Goal: Task Accomplishment & Management: Complete application form

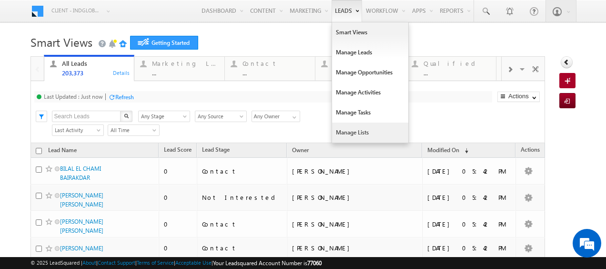
click at [342, 131] on link "Manage Lists" at bounding box center [370, 132] width 76 height 20
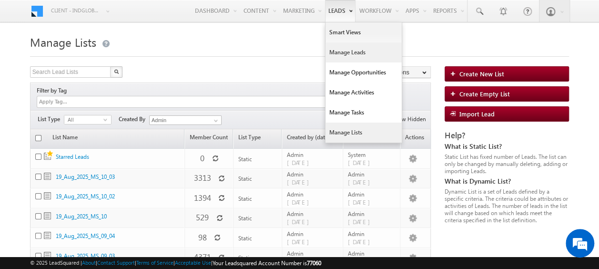
click at [336, 52] on link "Manage Leads" at bounding box center [364, 52] width 76 height 20
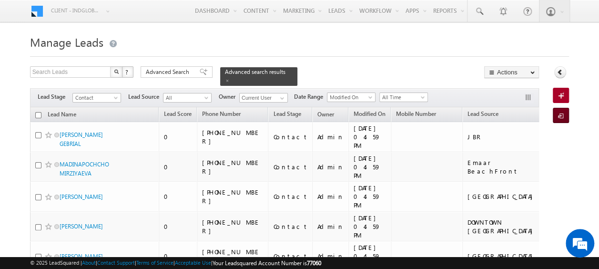
click at [564, 110] on link "Import Lead" at bounding box center [561, 115] width 16 height 15
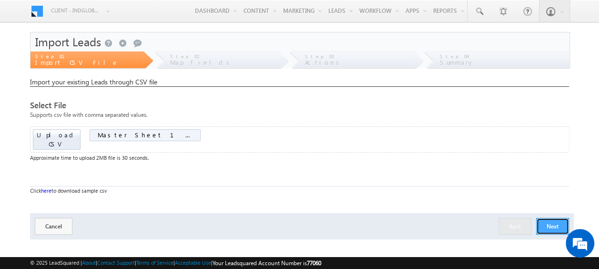
click at [556, 218] on button "Next" at bounding box center [552, 226] width 33 height 17
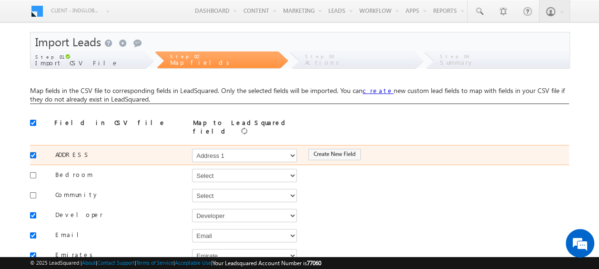
click at [31, 152] on input "checkbox" at bounding box center [33, 155] width 6 height 6
checkbox input "false"
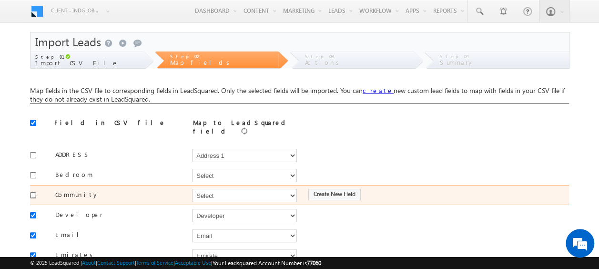
click at [35, 192] on input "checkbox" at bounding box center [33, 195] width 6 height 6
checkbox input "true"
click at [249, 192] on select "Select Select Address 1 Address 2 Budget Building Name Buyer Persona Campaign N…" at bounding box center [244, 195] width 105 height 13
select select "mx_Master_Project"
click at [192, 189] on select "Select Select Address 1 Address 2 Budget Building Name Buyer Persona Campaign N…" at bounding box center [244, 195] width 105 height 13
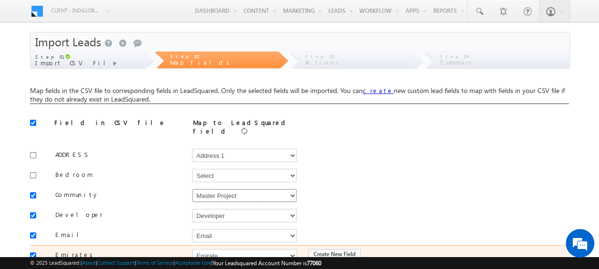
scroll to position [48, 0]
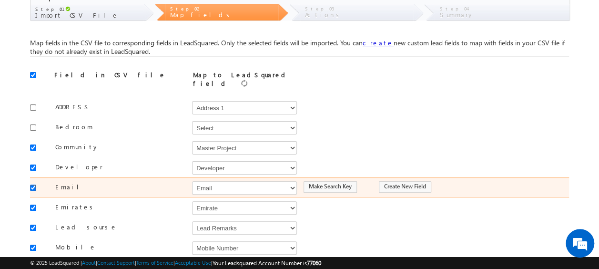
click at [32, 184] on input "checkbox" at bounding box center [33, 187] width 6 height 6
checkbox input "false"
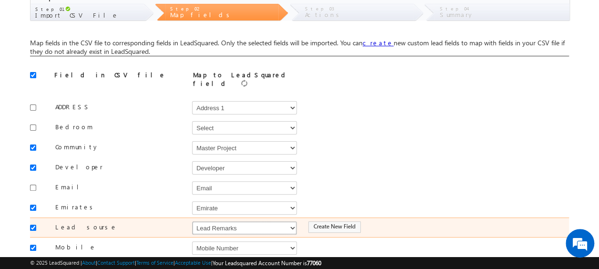
click at [205, 224] on select "Select Select Address 1 Address 2 Budget Building Name Buyer Persona Campaign N…" at bounding box center [244, 227] width 105 height 13
select select "Source"
click at [192, 221] on select "Select Select Address 1 Address 2 Budget Building Name Buyer Persona Campaign N…" at bounding box center [244, 227] width 105 height 13
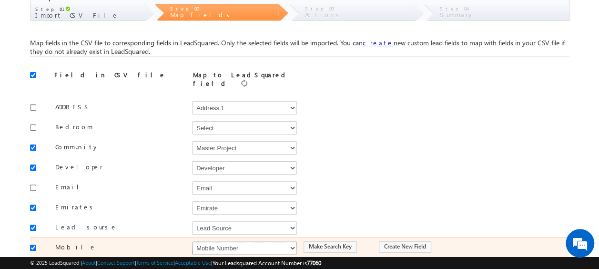
click at [214, 241] on select "Select Select Address 1 Address 2 Budget Building Name Buyer Persona Campaign N…" at bounding box center [244, 247] width 105 height 13
select select "Phone"
click at [192, 241] on select "Select Select Address 1 Address 2 Budget Building Name Buyer Persona Campaign N…" at bounding box center [244, 247] width 105 height 13
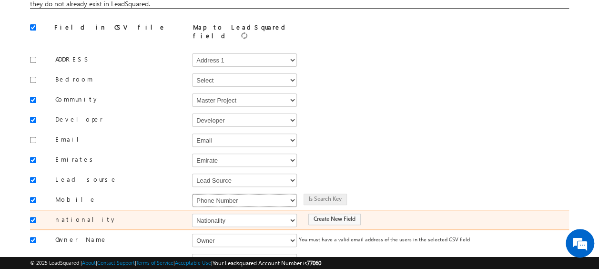
scroll to position [191, 0]
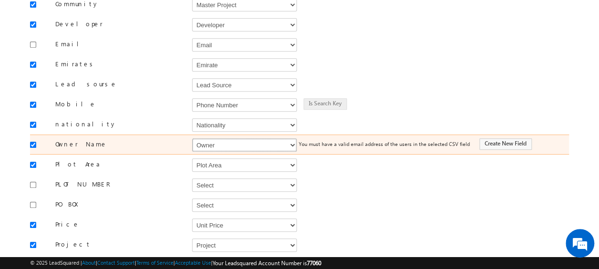
click at [208, 140] on select "Select Select Address 1 Address 2 Budget Building Name Buyer Persona Campaign N…" at bounding box center [244, 144] width 105 height 13
select select "FirstName"
click at [192, 138] on select "Select Select Address 1 Address 2 Budget Building Name Buyer Persona Campaign N…" at bounding box center [244, 144] width 105 height 13
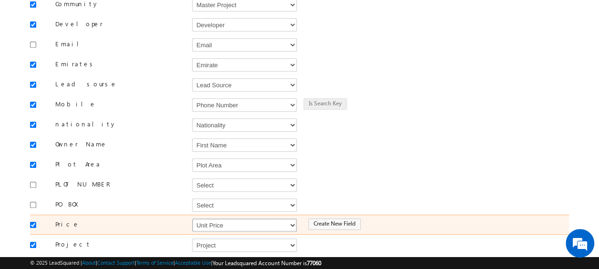
click at [225, 218] on select "Select Select Address 1 Address 2 Budget Building Name Buyer Persona Campaign N…" at bounding box center [244, 224] width 105 height 13
select select "mx_Unit_Number"
click at [192, 218] on select "Select Select Address 1 Address 2 Budget Building Name Buyer Persona Campaign N…" at bounding box center [244, 224] width 105 height 13
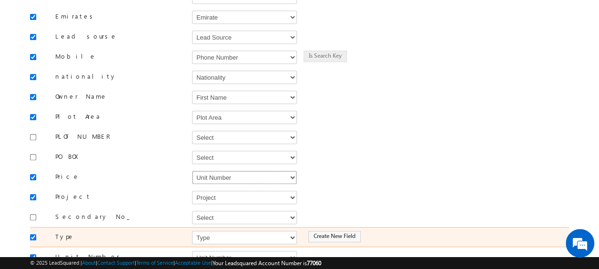
scroll to position [286, 0]
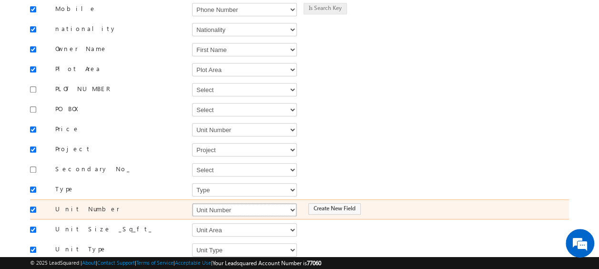
click at [199, 203] on select "Select Select Address 1 Address 2 Budget Building Name Buyer Persona Campaign N…" at bounding box center [244, 209] width 105 height 13
select select "mx_Unit_No"
click at [192, 203] on select "Select Select Address 1 Address 2 Budget Building Name Buyer Persona Campaign N…" at bounding box center [244, 209] width 105 height 13
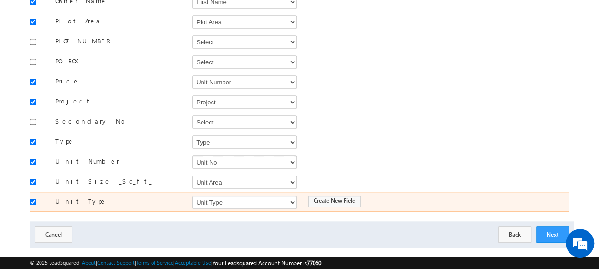
scroll to position [339, 0]
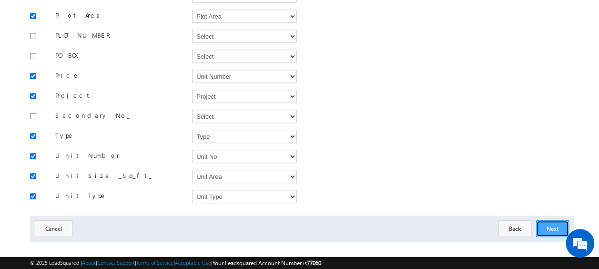
click at [558, 220] on button "Next" at bounding box center [552, 228] width 33 height 17
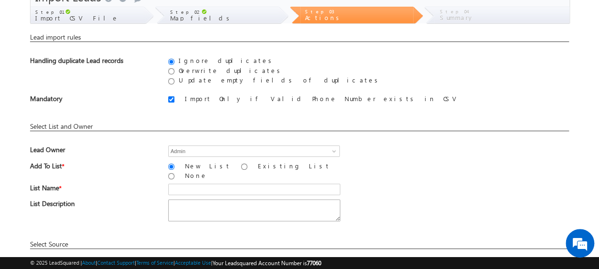
scroll to position [140, 0]
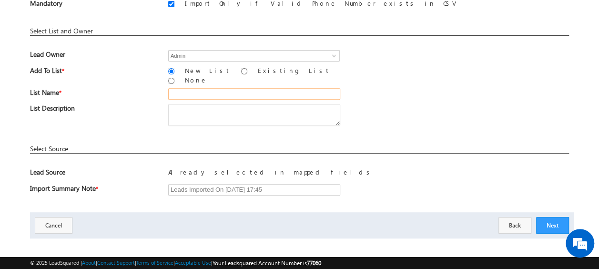
click at [180, 88] on input "text" at bounding box center [254, 93] width 172 height 11
type input "19_Aug_2025_MS_11"
click at [398, 88] on div "List Name * 19_Aug_2025_MS_11" at bounding box center [299, 96] width 539 height 16
click at [550, 220] on button "Next" at bounding box center [552, 225] width 33 height 17
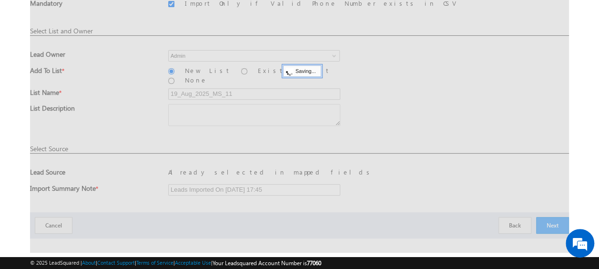
scroll to position [25, 0]
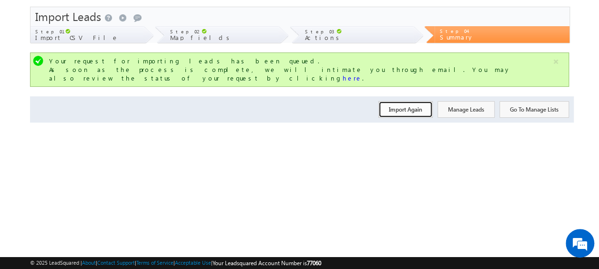
click at [399, 102] on button "Import Again" at bounding box center [405, 109] width 54 height 17
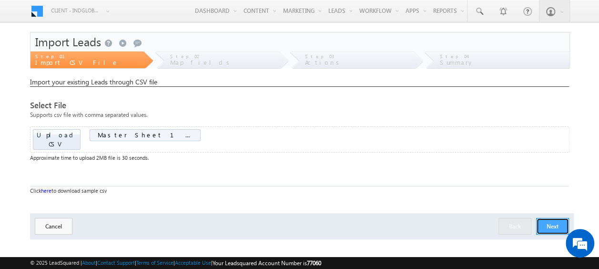
click at [548, 219] on button "Next" at bounding box center [552, 226] width 33 height 17
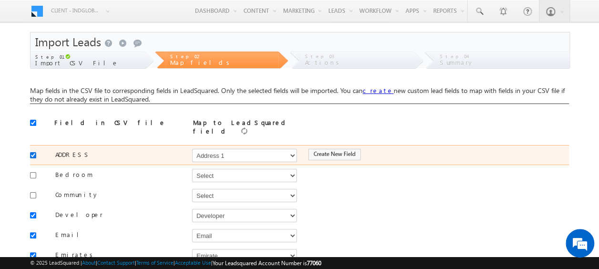
click at [33, 152] on input "checkbox" at bounding box center [33, 155] width 6 height 6
checkbox input "false"
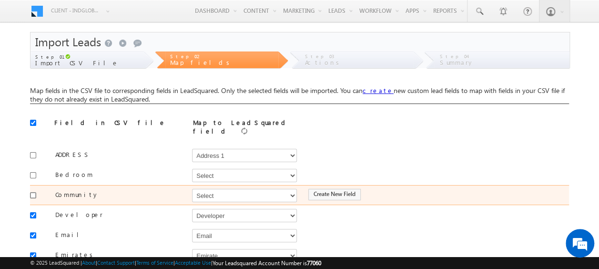
click at [33, 192] on input "checkbox" at bounding box center [33, 195] width 6 height 6
checkbox input "true"
click at [220, 191] on select "Select Select Address 1 Address 2 Budget Building Name Buyer Persona Campaign N…" at bounding box center [244, 195] width 105 height 13
select select "mx_Master_Project"
click at [192, 189] on select "Select Select Address 1 Address 2 Budget Building Name Buyer Persona Campaign N…" at bounding box center [244, 195] width 105 height 13
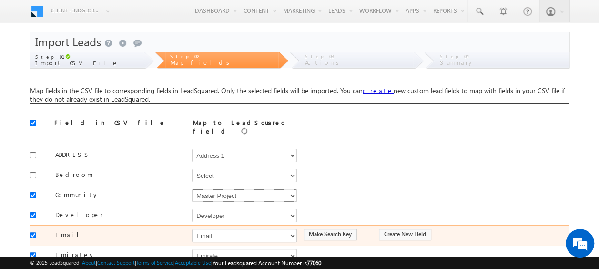
scroll to position [48, 0]
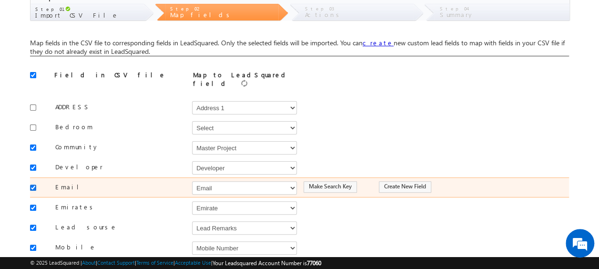
click at [31, 184] on input "checkbox" at bounding box center [33, 187] width 6 height 6
checkbox input "false"
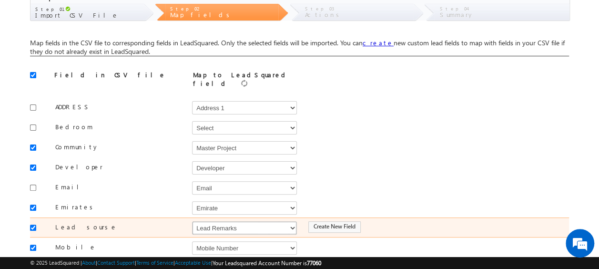
click at [233, 223] on select "Select Select Address 1 Address 2 Budget Building Name Buyer Persona Campaign N…" at bounding box center [244, 227] width 105 height 13
select select "Source"
click at [192, 221] on select "Select Select Address 1 Address 2 Budget Building Name Buyer Persona Campaign N…" at bounding box center [244, 227] width 105 height 13
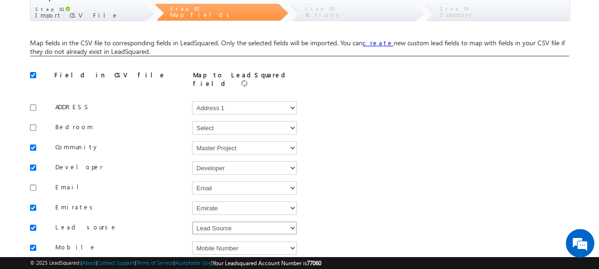
scroll to position [95, 0]
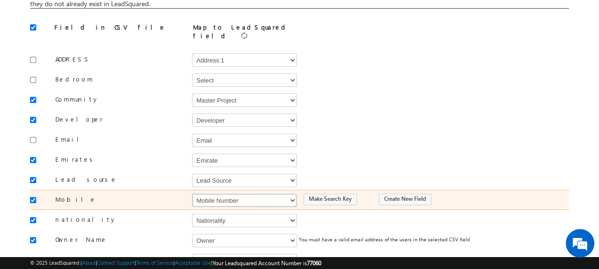
click at [257, 193] on select "Select Select Address 1 Address 2 Budget Building Name Buyer Persona Campaign N…" at bounding box center [244, 199] width 105 height 13
select select "Phone"
click at [192, 193] on select "Select Select Address 1 Address 2 Budget Building Name Buyer Persona Campaign N…" at bounding box center [244, 199] width 105 height 13
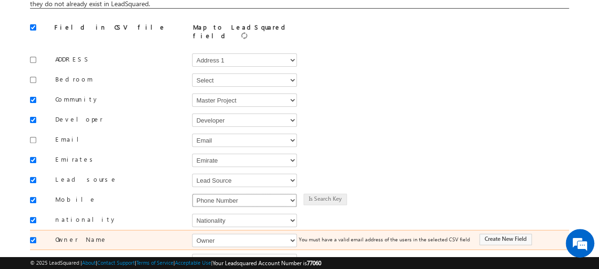
scroll to position [143, 0]
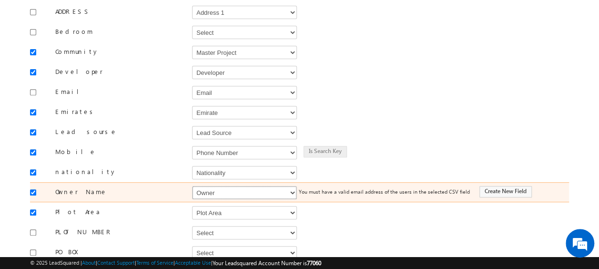
click at [216, 186] on select "Select Select Address 1 Address 2 Budget Building Name Buyer Persona Campaign N…" at bounding box center [244, 192] width 105 height 13
select select "FirstName"
click at [192, 186] on select "Select Select Address 1 Address 2 Budget Building Name Buyer Persona Campaign N…" at bounding box center [244, 192] width 105 height 13
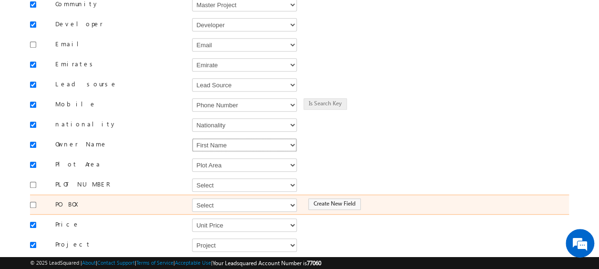
scroll to position [238, 0]
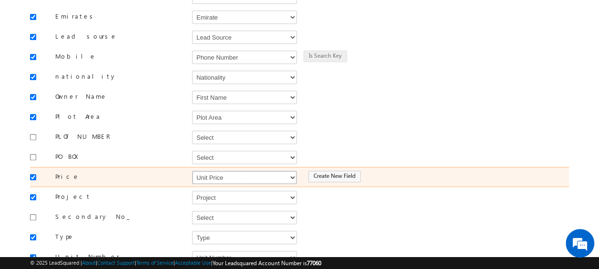
click at [232, 173] on select "Select Select Address 1 Address 2 Budget Building Name Buyer Persona Campaign N…" at bounding box center [244, 177] width 105 height 13
select select "mx_Unit_Number"
click at [192, 171] on select "Select Select Address 1 Address 2 Budget Building Name Buyer Persona Campaign N…" at bounding box center [244, 177] width 105 height 13
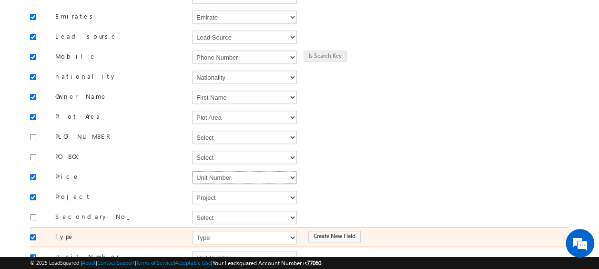
scroll to position [286, 0]
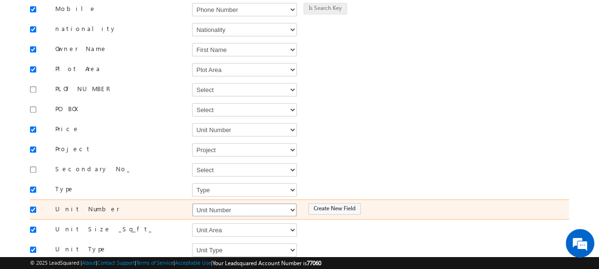
click at [226, 203] on select "Select Select Address 1 Address 2 Budget Building Name Buyer Persona Campaign N…" at bounding box center [244, 209] width 105 height 13
select select "mx_Unit_No"
click at [192, 203] on select "Select Select Address 1 Address 2 Budget Building Name Buyer Persona Campaign N…" at bounding box center [244, 209] width 105 height 13
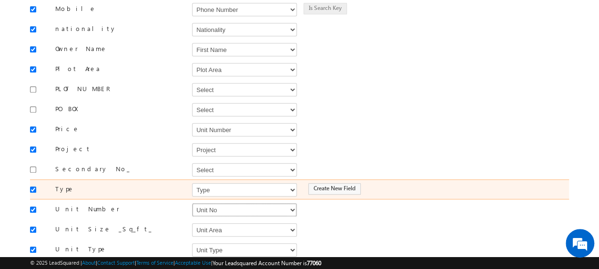
scroll to position [339, 0]
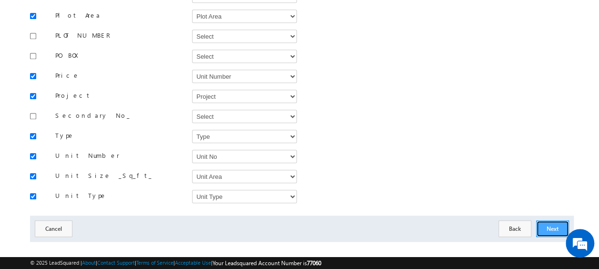
click at [562, 220] on button "Next" at bounding box center [552, 228] width 33 height 17
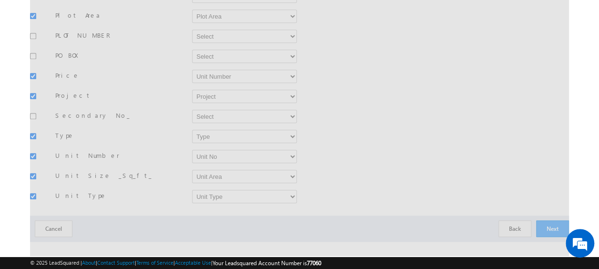
scroll to position [140, 0]
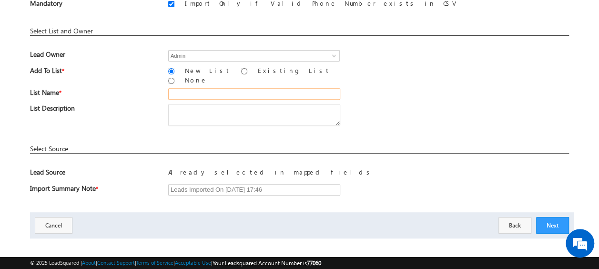
click at [212, 88] on input "text" at bounding box center [254, 93] width 172 height 11
type input "19_Aug_2025_MS_11_02"
click at [552, 217] on button "Next" at bounding box center [552, 225] width 33 height 17
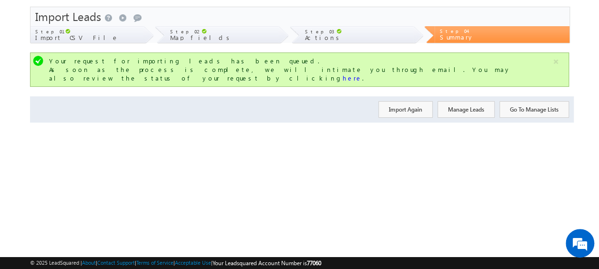
scroll to position [25, 0]
click at [402, 101] on button "Import Again" at bounding box center [405, 109] width 54 height 17
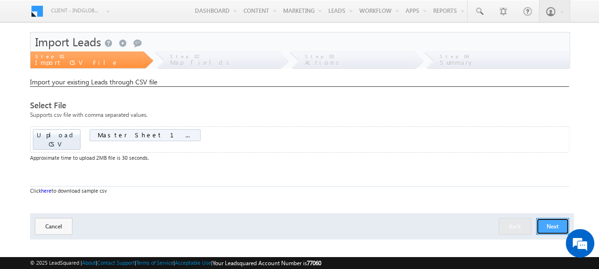
click at [550, 218] on button "Next" at bounding box center [552, 226] width 33 height 17
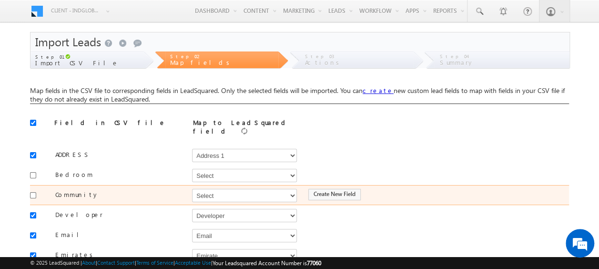
click at [30, 188] on div at bounding box center [35, 194] width 11 height 13
click at [33, 188] on div at bounding box center [35, 194] width 11 height 13
click at [34, 192] on input "checkbox" at bounding box center [33, 195] width 6 height 6
checkbox input "true"
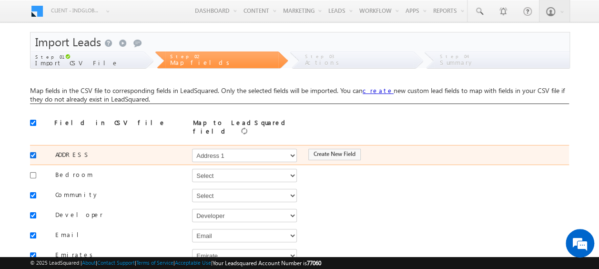
click at [34, 152] on input "checkbox" at bounding box center [33, 155] width 6 height 6
checkbox input "false"
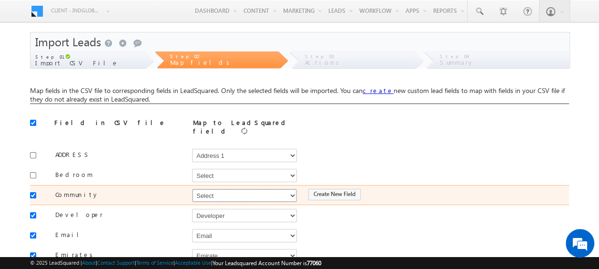
click at [209, 193] on select "Select Select Address 1 Address 2 Budget Building Name Buyer Persona Campaign N…" at bounding box center [244, 195] width 105 height 13
select select "mx_Master_Project"
click at [192, 189] on select "Select Select Address 1 Address 2 Budget Building Name Buyer Persona Campaign N…" at bounding box center [244, 195] width 105 height 13
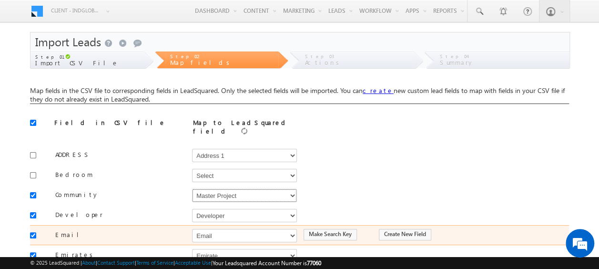
scroll to position [95, 0]
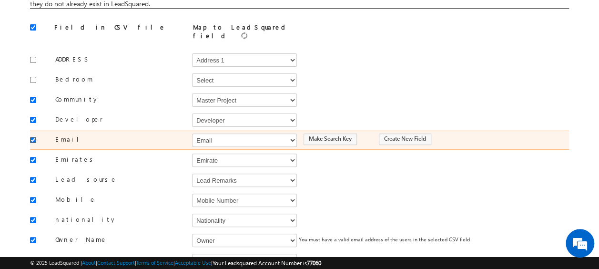
click at [31, 137] on input "checkbox" at bounding box center [33, 140] width 6 height 6
checkbox input "false"
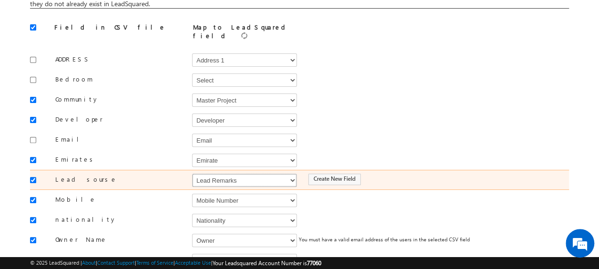
click at [243, 176] on select "Select Select Address 1 Address 2 Budget Building Name Buyer Persona Campaign N…" at bounding box center [244, 179] width 105 height 13
select select "Source"
click at [192, 173] on select "Select Select Address 1 Address 2 Budget Building Name Buyer Persona Campaign N…" at bounding box center [244, 179] width 105 height 13
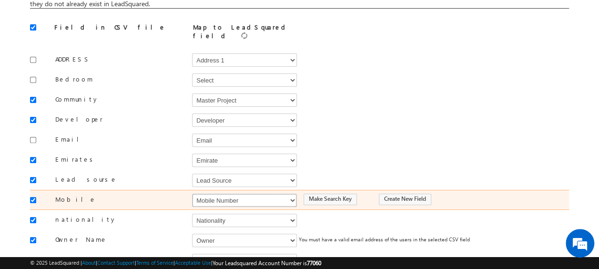
click at [240, 193] on select "Select Select Address 1 Address 2 Budget Building Name Buyer Persona Campaign N…" at bounding box center [244, 199] width 105 height 13
select select "Phone"
click at [192, 193] on select "Select Select Address 1 Address 2 Budget Building Name Buyer Persona Campaign N…" at bounding box center [244, 199] width 105 height 13
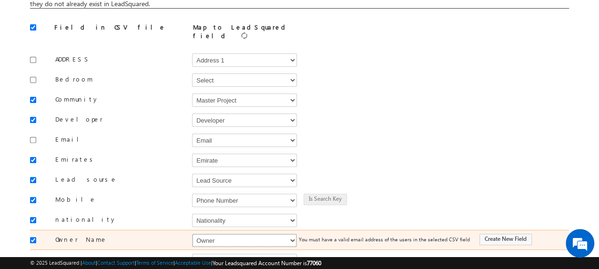
click at [245, 234] on select "Select Select Address 1 Address 2 Budget Building Name Buyer Persona Campaign N…" at bounding box center [244, 240] width 105 height 13
select select "FirstName"
click at [192, 234] on select "Select Select Address 1 Address 2 Budget Building Name Buyer Persona Campaign N…" at bounding box center [244, 240] width 105 height 13
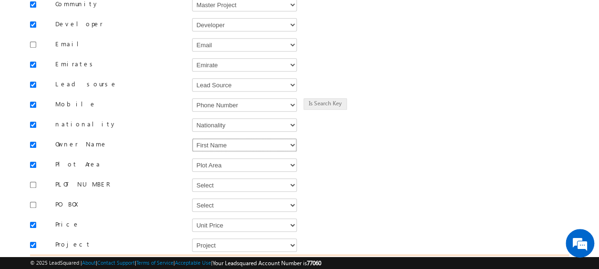
scroll to position [238, 0]
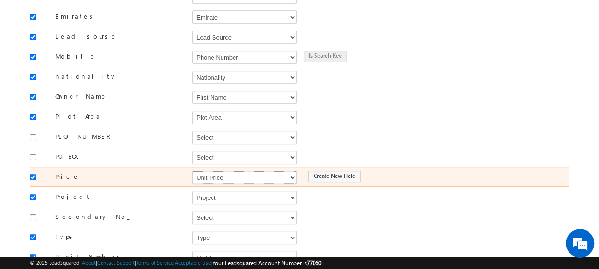
click at [254, 171] on select "Select Select Address 1 Address 2 Budget Building Name Buyer Persona Campaign N…" at bounding box center [244, 177] width 105 height 13
select select "mx_Unit_Number"
click at [192, 171] on select "Select Select Address 1 Address 2 Budget Building Name Buyer Persona Campaign N…" at bounding box center [244, 177] width 105 height 13
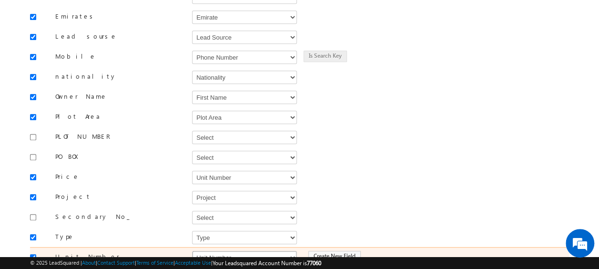
click at [216, 251] on select "Select Select Address 1 Address 2 Budget Building Name Buyer Persona Campaign N…" at bounding box center [244, 257] width 105 height 13
select select "mx_Unit_No"
click at [192, 251] on select "Select Select Address 1 Address 2 Budget Building Name Buyer Persona Campaign N…" at bounding box center [244, 257] width 105 height 13
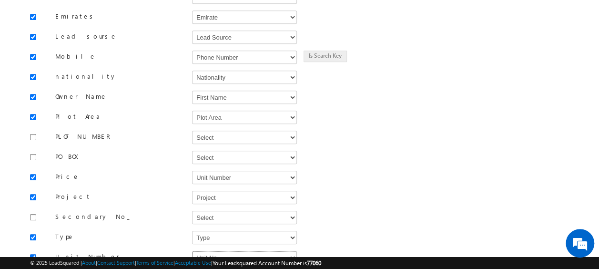
scroll to position [339, 0]
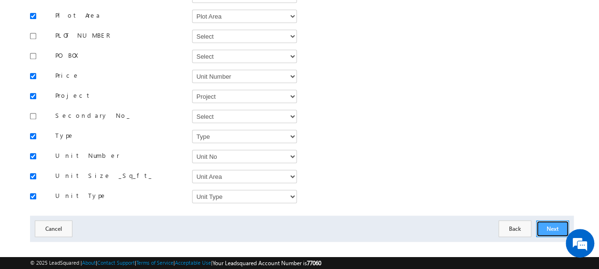
click at [556, 220] on button "Next" at bounding box center [552, 228] width 33 height 17
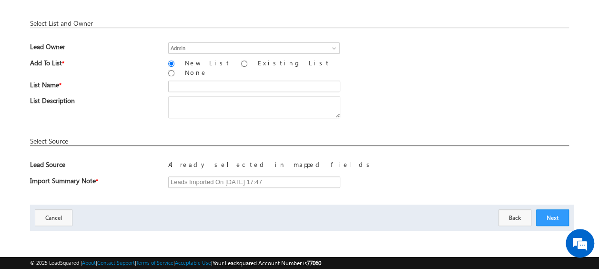
scroll to position [140, 0]
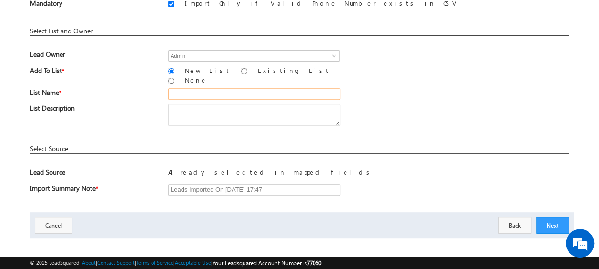
click at [208, 89] on input "text" at bounding box center [254, 93] width 172 height 11
type input "19_Aug_2025_MS_11_03"
click at [553, 221] on button "Next" at bounding box center [552, 225] width 33 height 17
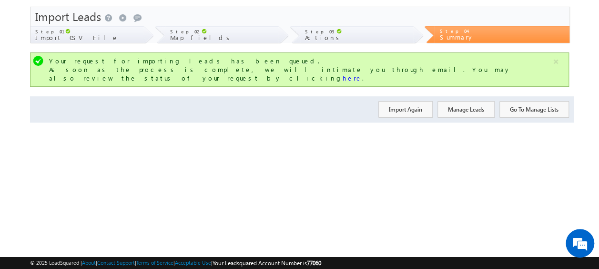
scroll to position [0, 0]
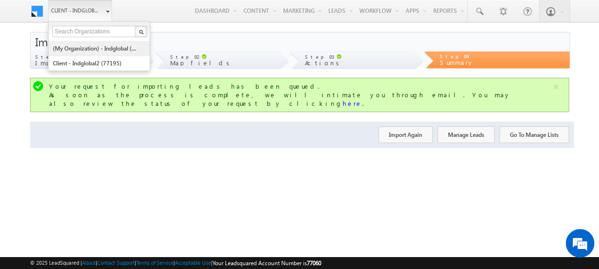
click at [83, 46] on link "(My Organization) - indglobal (48060)" at bounding box center [95, 48] width 87 height 15
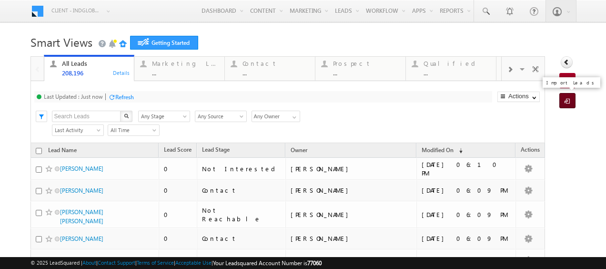
click at [565, 98] on span at bounding box center [569, 102] width 9 height 10
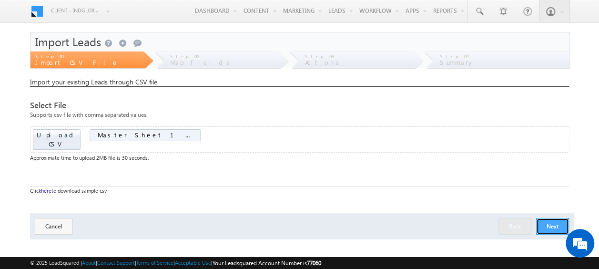
click at [550, 218] on button "Next" at bounding box center [552, 226] width 33 height 17
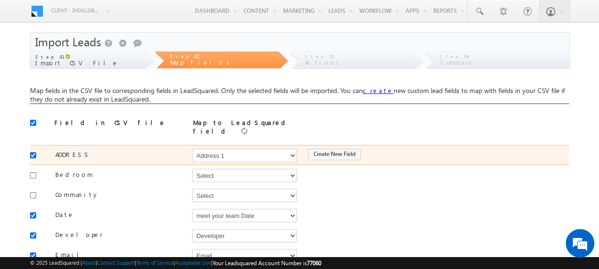
click at [32, 152] on input "checkbox" at bounding box center [33, 155] width 6 height 6
checkbox input "false"
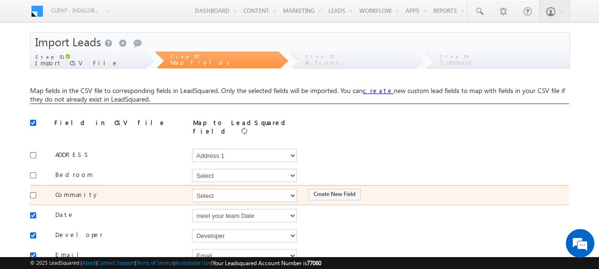
click at [37, 191] on div at bounding box center [35, 194] width 11 height 13
click at [35, 192] on input "checkbox" at bounding box center [33, 195] width 6 height 6
checkbox input "true"
click at [230, 195] on select "Select Select Address 1 Address 2 Budget Building Name Buyer Persona Campaign N…" at bounding box center [244, 195] width 105 height 13
select select "mx_Master_Project"
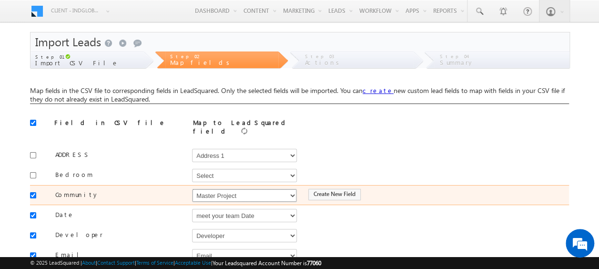
click at [192, 189] on select "Select Select Address 1 Address 2 Budget Building Name Buyer Persona Campaign N…" at bounding box center [244, 195] width 105 height 13
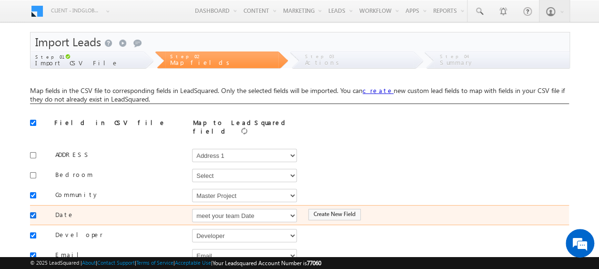
click at [31, 212] on input "checkbox" at bounding box center [33, 215] width 6 height 6
checkbox input "false"
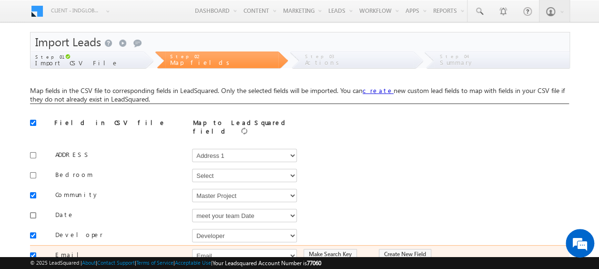
scroll to position [48, 0]
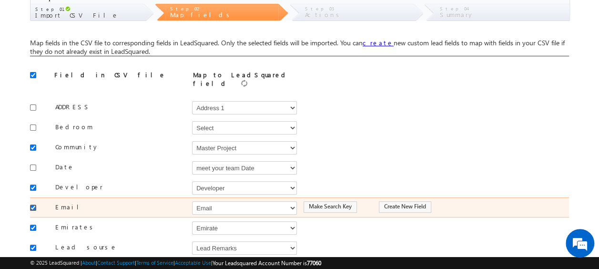
click at [30, 204] on input "checkbox" at bounding box center [33, 207] width 6 height 6
checkbox input "false"
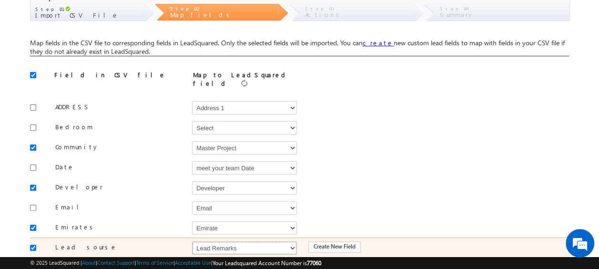
click at [232, 242] on select "Select Select Address 1 Address 2 Budget Building Name Buyer Persona Campaign N…" at bounding box center [244, 247] width 105 height 13
select select "Source"
click at [192, 241] on select "Select Select Address 1 Address 2 Budget Building Name Buyer Persona Campaign N…" at bounding box center [244, 247] width 105 height 13
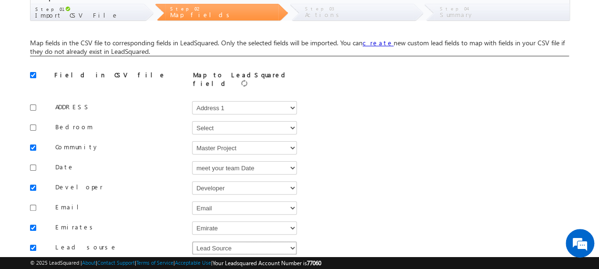
scroll to position [143, 0]
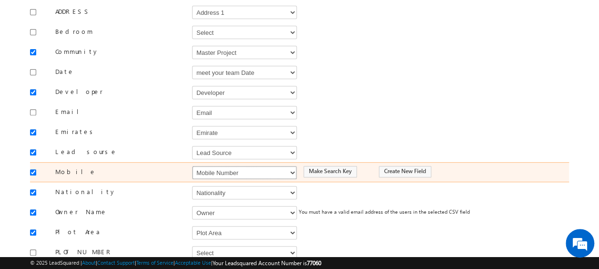
click at [212, 166] on select "Select Select Address 1 Address 2 Budget Building Name Buyer Persona Campaign N…" at bounding box center [244, 172] width 105 height 13
select select "Phone"
click at [192, 166] on select "Select Select Address 1 Address 2 Budget Building Name Buyer Persona Campaign N…" at bounding box center [244, 172] width 105 height 13
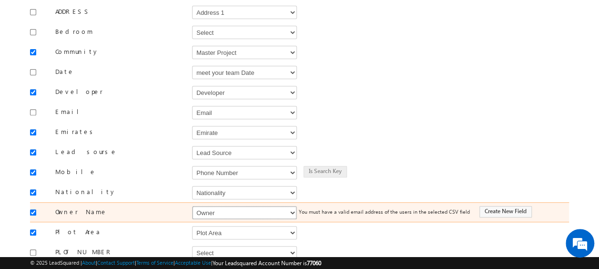
click at [219, 206] on select "Select Select Address 1 Address 2 Budget Building Name Buyer Persona Campaign N…" at bounding box center [244, 212] width 105 height 13
select select "FirstName"
click at [192, 206] on select "Select Select Address 1 Address 2 Budget Building Name Buyer Persona Campaign N…" at bounding box center [244, 212] width 105 height 13
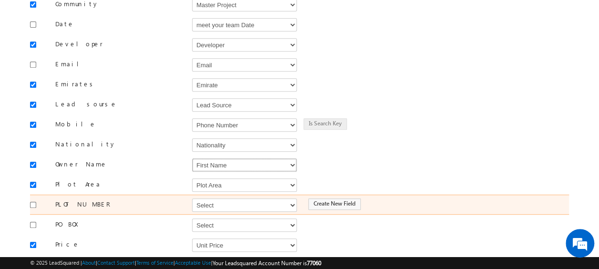
scroll to position [238, 0]
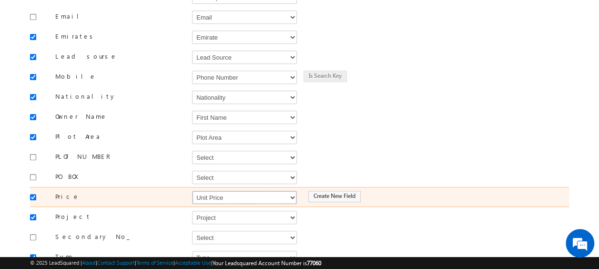
click at [206, 191] on select "Select Select Address 1 Address 2 Budget Building Name Buyer Persona Campaign N…" at bounding box center [244, 197] width 105 height 13
select select "mx_Unit_Number"
click at [192, 191] on select "Select Select Address 1 Address 2 Budget Building Name Buyer Persona Campaign N…" at bounding box center [244, 197] width 105 height 13
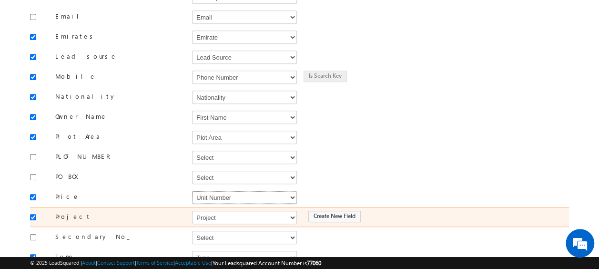
scroll to position [286, 0]
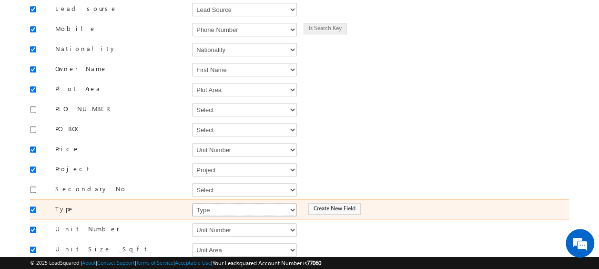
click at [222, 203] on select "Select Select Address 1 Address 2 Budget Building Name Buyer Persona Campaign N…" at bounding box center [244, 209] width 105 height 13
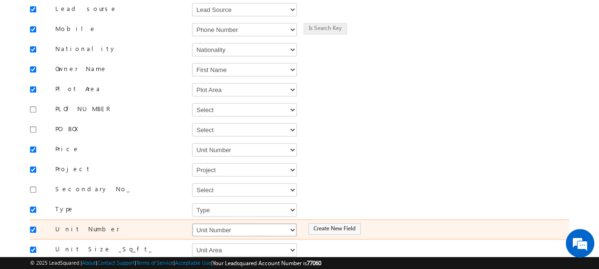
click at [221, 223] on select "Select Select Address 1 Address 2 Budget Building Name Buyer Persona Campaign N…" at bounding box center [244, 229] width 105 height 13
select select "mx_Unit_No"
click at [192, 223] on select "Select Select Address 1 Address 2 Budget Building Name Buyer Persona Campaign N…" at bounding box center [244, 229] width 105 height 13
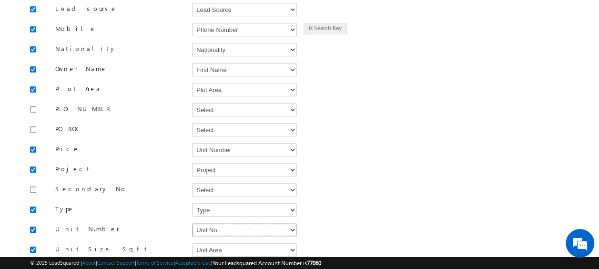
scroll to position [359, 0]
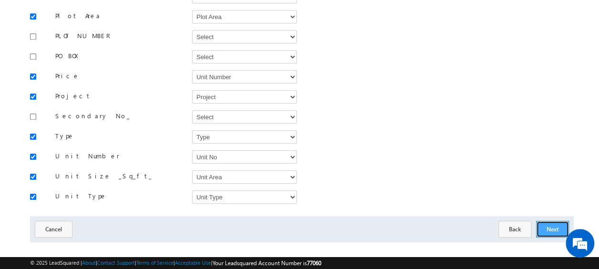
click at [553, 221] on button "Next" at bounding box center [552, 229] width 33 height 17
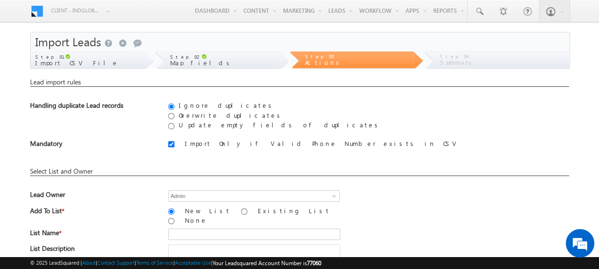
scroll to position [95, 0]
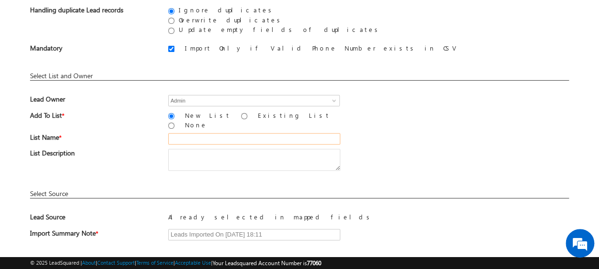
click at [215, 133] on input "text" at bounding box center [254, 138] width 172 height 11
type input "19_Aug_2025_MS_12"
click at [456, 153] on div "List Description" at bounding box center [299, 162] width 539 height 26
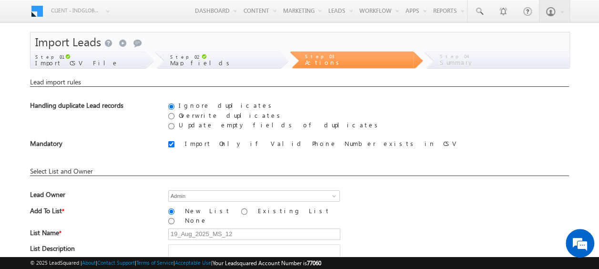
scroll to position [140, 0]
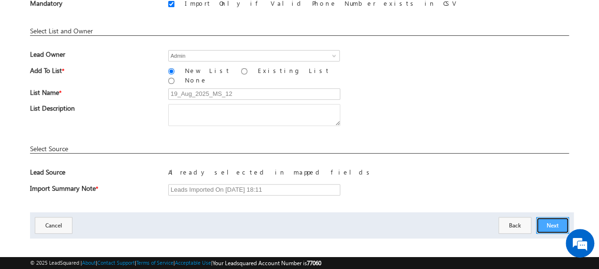
click at [553, 221] on button "Next" at bounding box center [552, 225] width 33 height 17
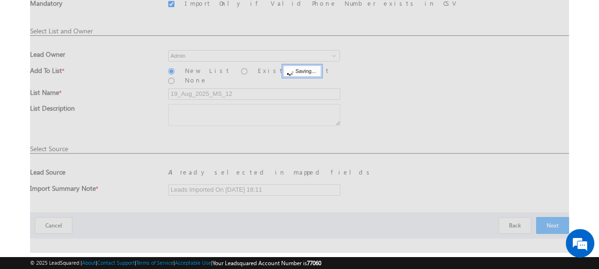
scroll to position [25, 0]
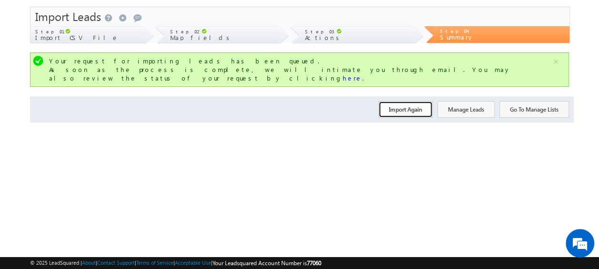
click at [397, 101] on button "Import Again" at bounding box center [405, 109] width 54 height 17
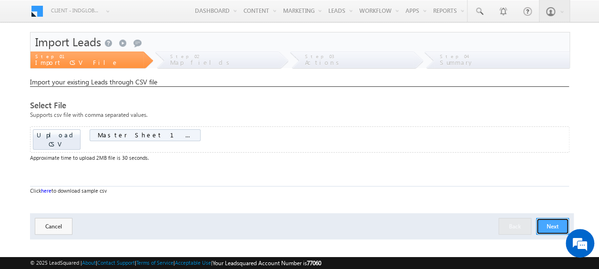
click at [548, 218] on button "Next" at bounding box center [552, 226] width 33 height 17
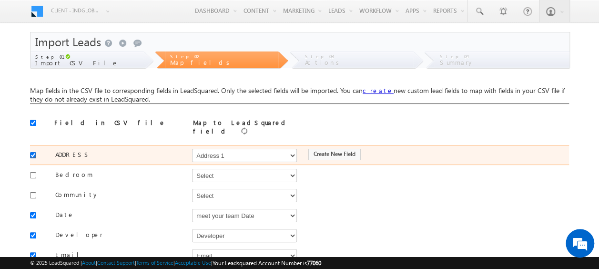
click at [32, 152] on input "checkbox" at bounding box center [33, 155] width 6 height 6
checkbox input "false"
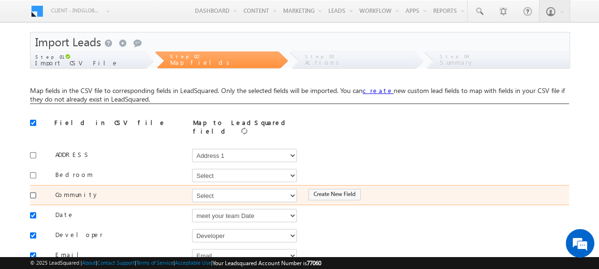
click at [33, 192] on input "checkbox" at bounding box center [33, 195] width 6 height 6
checkbox input "true"
click at [201, 192] on select "Select Select Address 1 Address 2 Budget Building Name Buyer Persona Campaign N…" at bounding box center [244, 195] width 105 height 13
select select "mx_Master_Project"
click at [192, 189] on select "Select Select Address 1 Address 2 Budget Building Name Buyer Persona Campaign N…" at bounding box center [244, 195] width 105 height 13
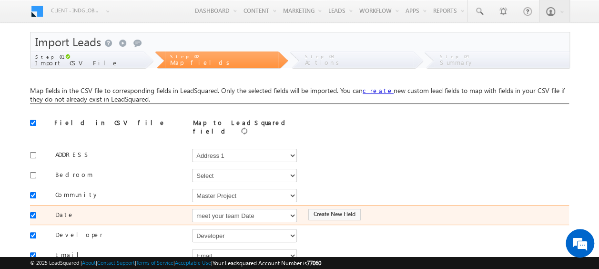
click at [36, 210] on div at bounding box center [35, 214] width 11 height 13
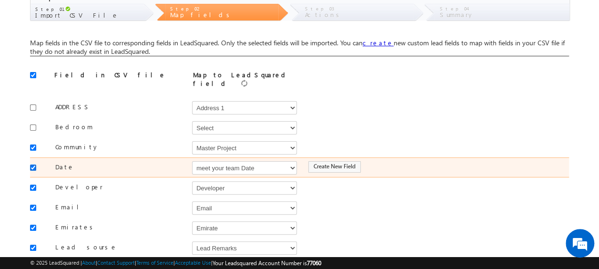
click at [33, 164] on input "checkbox" at bounding box center [33, 167] width 6 height 6
checkbox input "false"
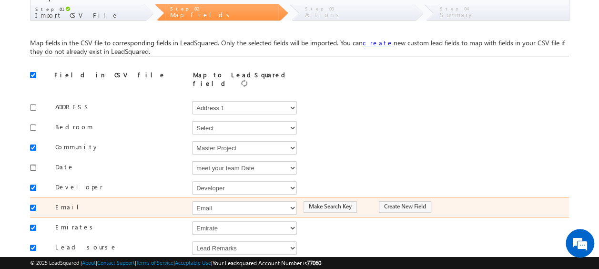
scroll to position [95, 0]
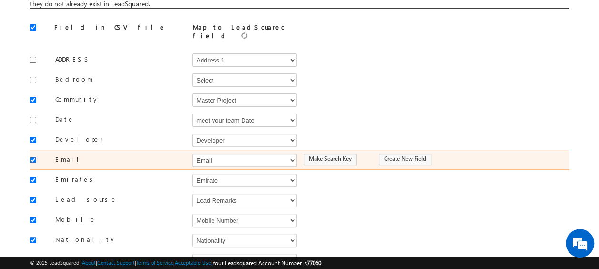
click at [31, 157] on input "checkbox" at bounding box center [33, 160] width 6 height 6
checkbox input "false"
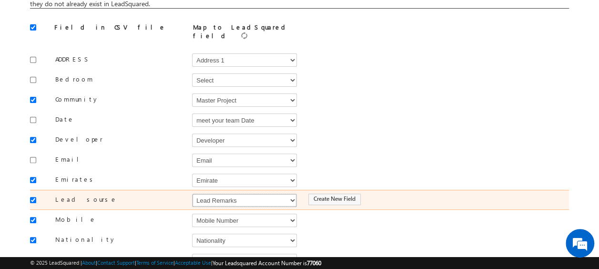
drag, startPoint x: 221, startPoint y: 195, endPoint x: 223, endPoint y: 190, distance: 6.2
click at [221, 195] on select "Select Select Address 1 Address 2 Budget Building Name Buyer Persona Campaign N…" at bounding box center [244, 199] width 105 height 13
select select "Source"
click at [192, 193] on select "Select Select Address 1 Address 2 Budget Building Name Buyer Persona Campaign N…" at bounding box center [244, 199] width 105 height 13
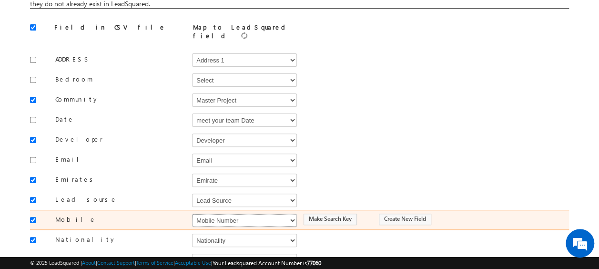
click at [218, 215] on select "Select Select Address 1 Address 2 Budget Building Name Buyer Persona Campaign N…" at bounding box center [244, 220] width 105 height 13
select select "Phone"
click at [192, 214] on select "Select Select Address 1 Address 2 Budget Building Name Buyer Persona Campaign N…" at bounding box center [244, 220] width 105 height 13
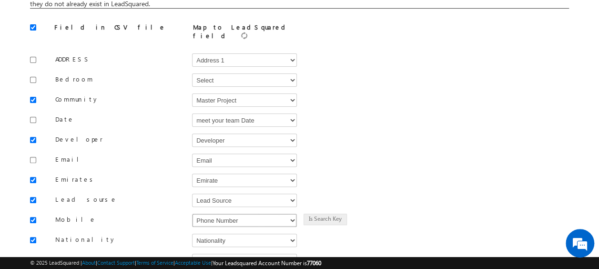
scroll to position [191, 0]
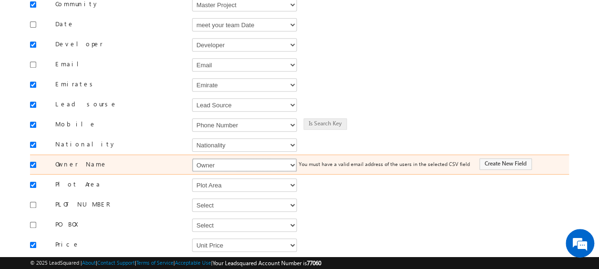
click at [229, 158] on select "Select Select Address 1 Address 2 Budget Building Name Buyer Persona Campaign N…" at bounding box center [244, 164] width 105 height 13
select select "FirstName"
click at [192, 158] on select "Select Select Address 1 Address 2 Budget Building Name Buyer Persona Campaign N…" at bounding box center [244, 164] width 105 height 13
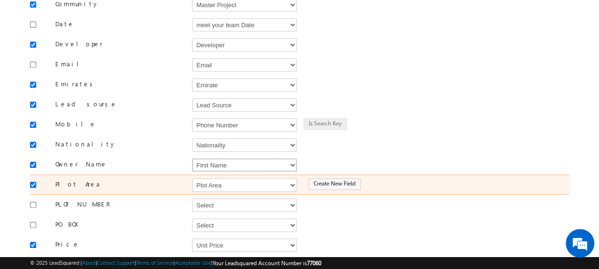
scroll to position [238, 0]
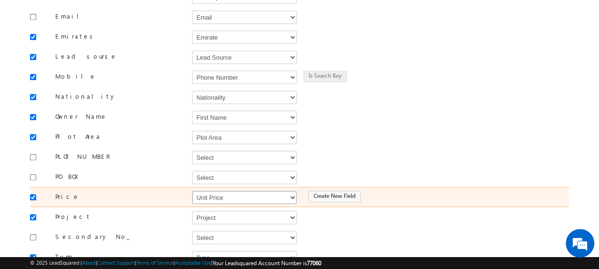
click at [241, 191] on select "Select Select Address 1 Address 2 Budget Building Name Buyer Persona Campaign N…" at bounding box center [244, 197] width 105 height 13
select select "mx_Unit_Number"
click at [192, 191] on select "Select Select Address 1 Address 2 Budget Building Name Buyer Persona Campaign N…" at bounding box center [244, 197] width 105 height 13
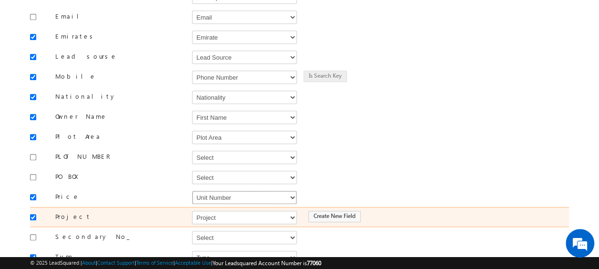
scroll to position [286, 0]
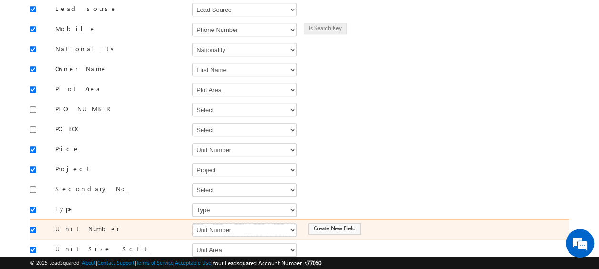
click at [214, 223] on select "Select Select Address 1 Address 2 Budget Building Name Buyer Persona Campaign N…" at bounding box center [244, 229] width 105 height 13
select select "mx_Unit_No"
click at [192, 223] on select "Select Select Address 1 Address 2 Budget Building Name Buyer Persona Campaign N…" at bounding box center [244, 229] width 105 height 13
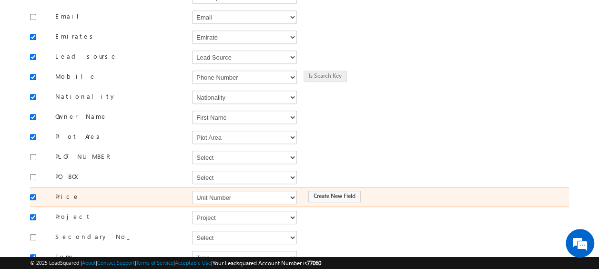
scroll to position [359, 0]
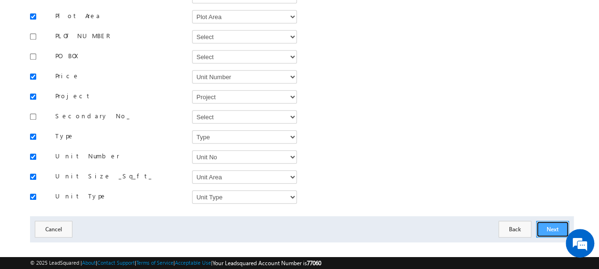
click at [556, 221] on button "Next" at bounding box center [552, 229] width 33 height 17
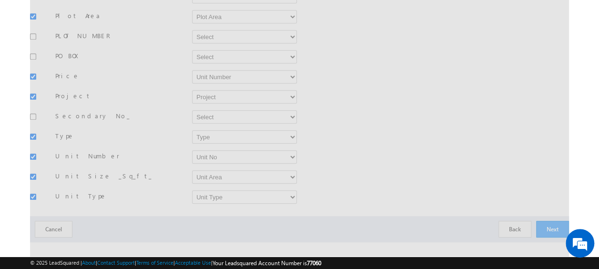
scroll to position [140, 0]
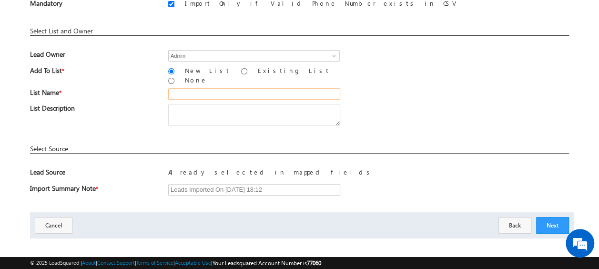
click at [176, 88] on input "text" at bounding box center [254, 93] width 172 height 11
type input "19_Aug_2025_MS_12_02"
click at [407, 104] on div "List Description" at bounding box center [299, 117] width 539 height 26
click at [546, 218] on button "Next" at bounding box center [552, 225] width 33 height 17
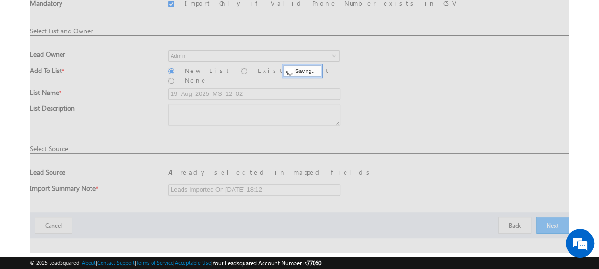
scroll to position [25, 0]
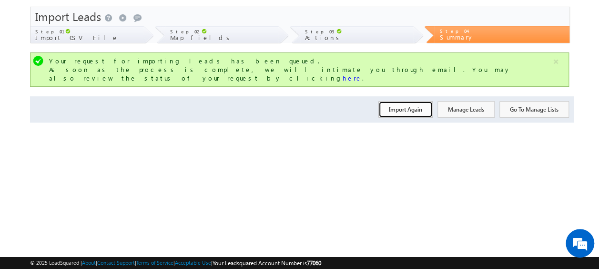
click at [409, 104] on button "Import Again" at bounding box center [405, 109] width 54 height 17
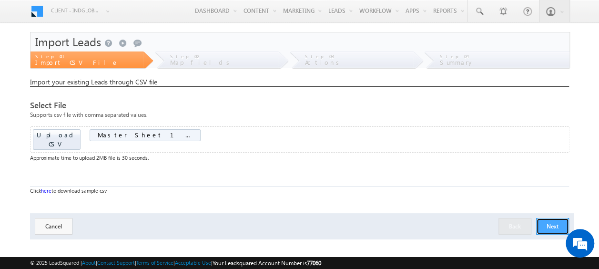
click at [553, 218] on button "Next" at bounding box center [552, 226] width 33 height 17
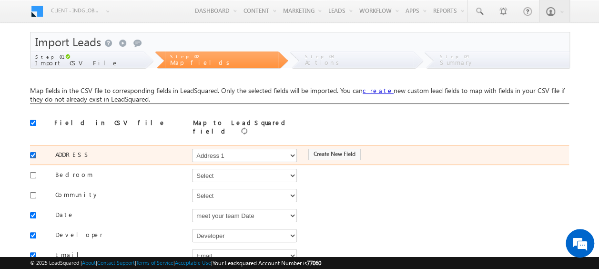
click at [33, 152] on input "checkbox" at bounding box center [33, 155] width 6 height 6
checkbox input "false"
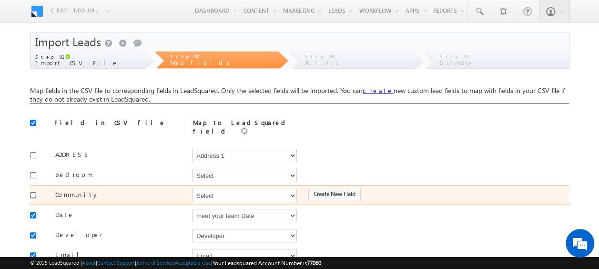
click at [31, 192] on input "checkbox" at bounding box center [33, 195] width 6 height 6
checkbox input "true"
click at [208, 193] on select "Select Select Address 1 Address 2 Budget Building Name Buyer Persona Campaign N…" at bounding box center [244, 195] width 105 height 13
select select "mx_Master_Project"
click at [192, 189] on select "Select Select Address 1 Address 2 Budget Building Name Buyer Persona Campaign N…" at bounding box center [244, 195] width 105 height 13
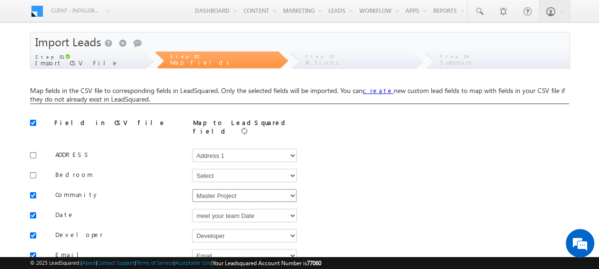
scroll to position [48, 0]
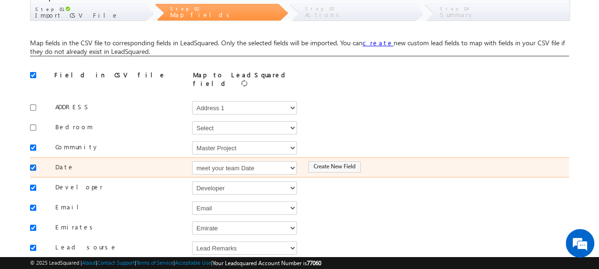
click at [31, 164] on input "checkbox" at bounding box center [33, 167] width 6 height 6
checkbox input "false"
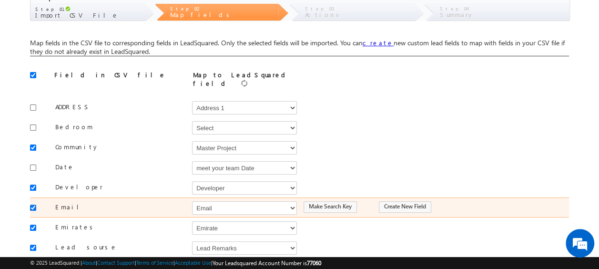
click at [33, 204] on input "checkbox" at bounding box center [33, 207] width 6 height 6
checkbox input "false"
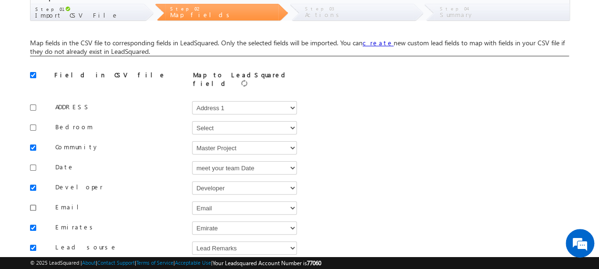
scroll to position [95, 0]
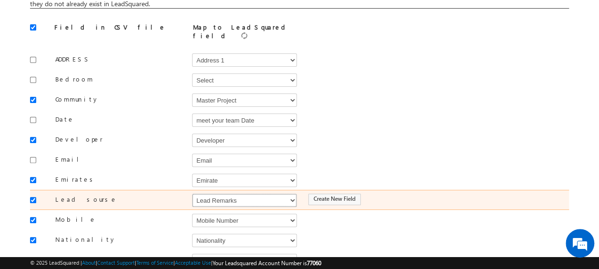
click at [220, 193] on select "Select Select Address 1 Address 2 Budget Building Name Buyer Persona Campaign N…" at bounding box center [244, 199] width 105 height 13
select select "Source"
click at [192, 193] on select "Select Select Address 1 Address 2 Budget Building Name Buyer Persona Campaign N…" at bounding box center [244, 199] width 105 height 13
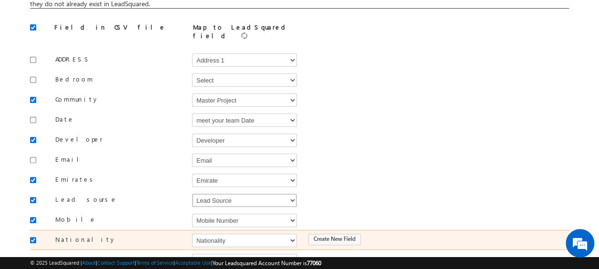
scroll to position [143, 0]
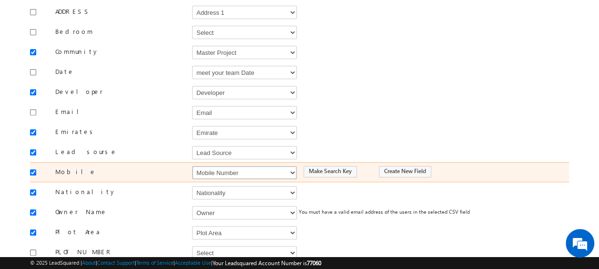
click at [232, 167] on select "Select Select Address 1 Address 2 Budget Building Name Buyer Persona Campaign N…" at bounding box center [244, 172] width 105 height 13
select select "Phone"
click at [192, 166] on select "Select Select Address 1 Address 2 Budget Building Name Buyer Persona Campaign N…" at bounding box center [244, 172] width 105 height 13
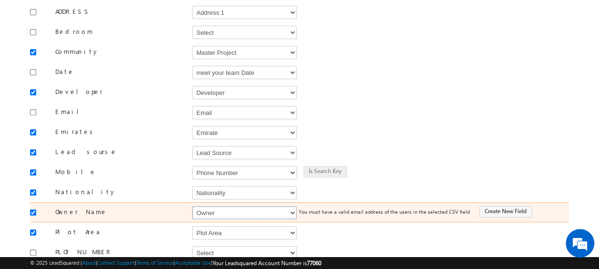
click at [212, 206] on select "Select Select Address 1 Address 2 Budget Building Name Buyer Persona Campaign N…" at bounding box center [244, 212] width 105 height 13
select select "FirstName"
click at [192, 206] on select "Select Select Address 1 Address 2 Budget Building Name Buyer Persona Campaign N…" at bounding box center [244, 212] width 105 height 13
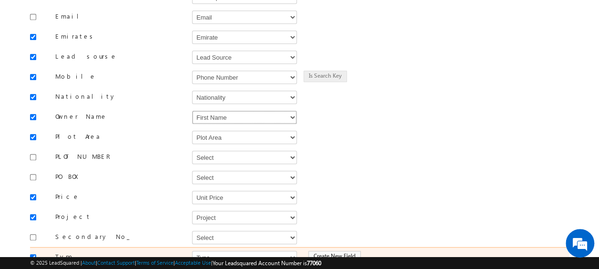
scroll to position [286, 0]
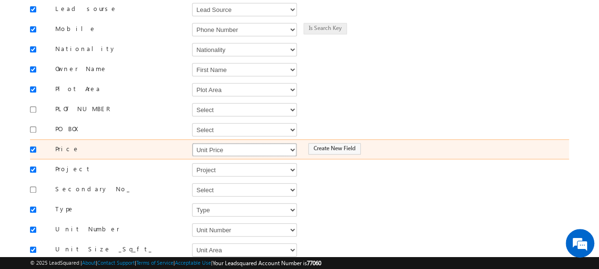
click at [207, 143] on select "Select Select Address 1 Address 2 Budget Building Name Buyer Persona Campaign N…" at bounding box center [244, 149] width 105 height 13
select select "mx_Unit_Number"
click at [192, 143] on select "Select Select Address 1 Address 2 Budget Building Name Buyer Persona Campaign N…" at bounding box center [244, 149] width 105 height 13
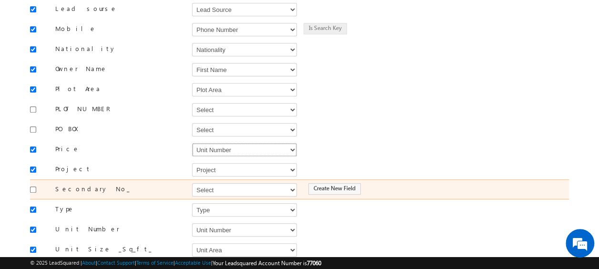
scroll to position [334, 0]
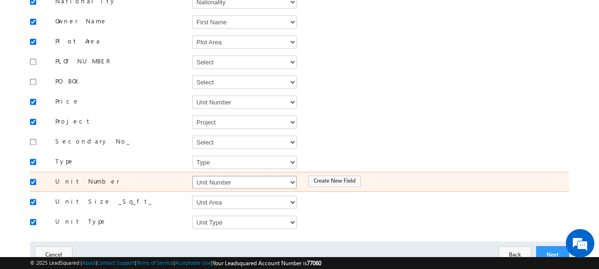
click at [196, 175] on select "Select Select Address 1 Address 2 Budget Building Name Buyer Persona Campaign N…" at bounding box center [244, 181] width 105 height 13
select select "mx_Unit_No"
click at [192, 175] on select "Select Select Address 1 Address 2 Budget Building Name Buyer Persona Campaign N…" at bounding box center [244, 181] width 105 height 13
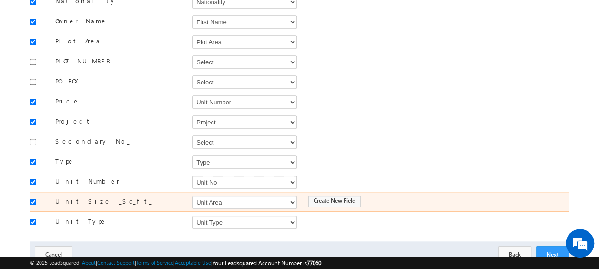
scroll to position [359, 0]
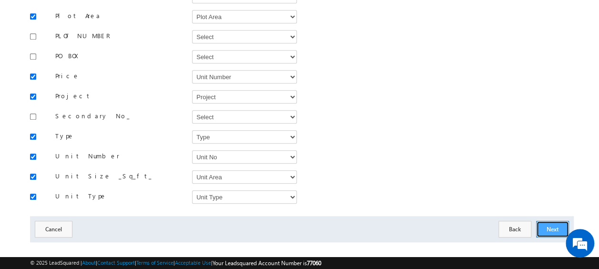
click at [559, 221] on button "Next" at bounding box center [552, 229] width 33 height 17
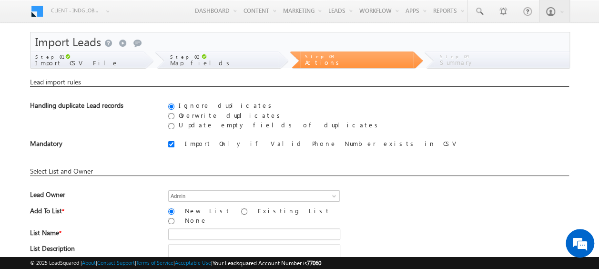
scroll to position [140, 0]
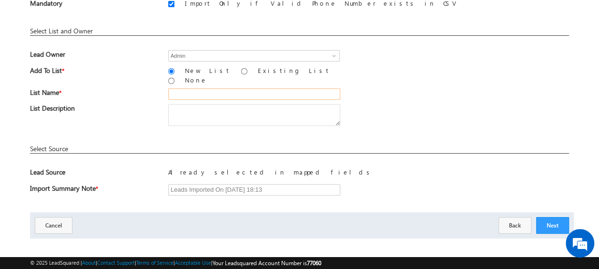
click at [214, 88] on input "text" at bounding box center [254, 93] width 172 height 11
type input "19_Aug_2025_MS_12_03"
click at [429, 96] on div "List Name * 19_Aug_2025_MS_12_03" at bounding box center [299, 96] width 539 height 16
click at [558, 218] on button "Next" at bounding box center [552, 225] width 33 height 17
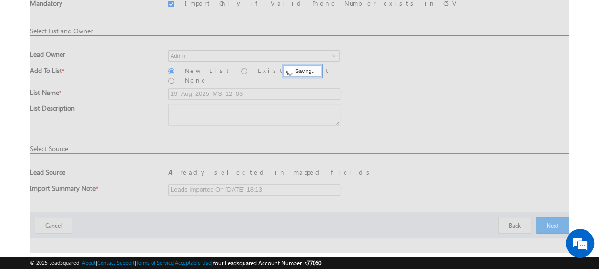
scroll to position [25, 0]
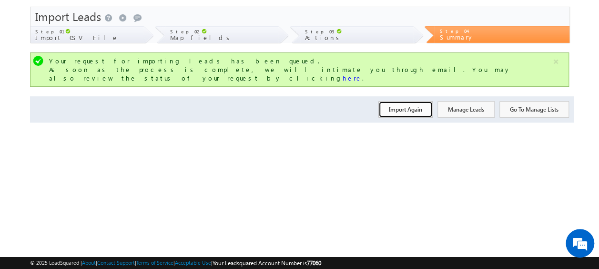
click at [422, 102] on button "Import Again" at bounding box center [405, 109] width 54 height 17
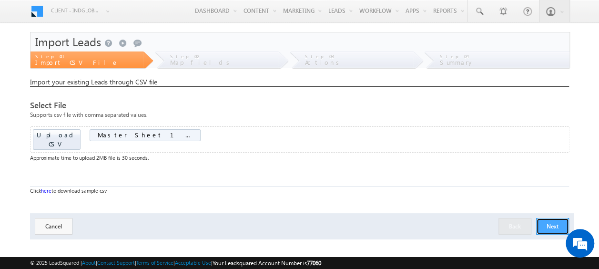
click at [558, 218] on button "Next" at bounding box center [552, 226] width 33 height 17
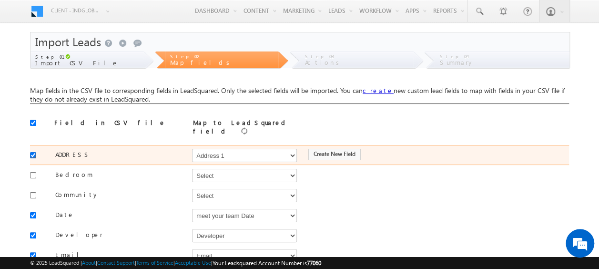
click at [39, 151] on div at bounding box center [35, 154] width 11 height 13
click at [31, 152] on input "checkbox" at bounding box center [33, 155] width 6 height 6
checkbox input "false"
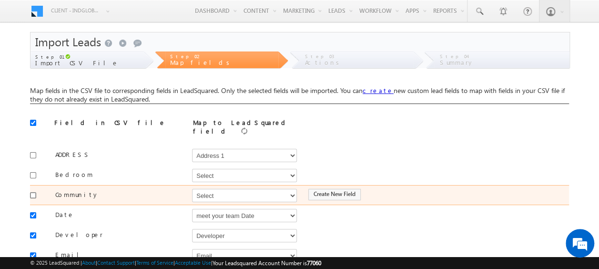
click at [33, 192] on input "checkbox" at bounding box center [33, 195] width 6 height 6
checkbox input "true"
click at [214, 189] on select "Select Select Address 1 Address 2 Budget Building Name Buyer Persona Campaign N…" at bounding box center [244, 195] width 105 height 13
select select "mx_Master_Project"
click at [192, 189] on select "Select Select Address 1 Address 2 Budget Building Name Buyer Persona Campaign N…" at bounding box center [244, 195] width 105 height 13
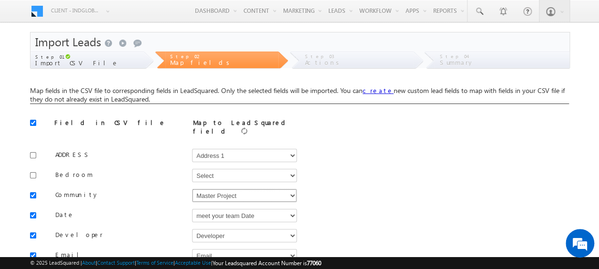
scroll to position [95, 0]
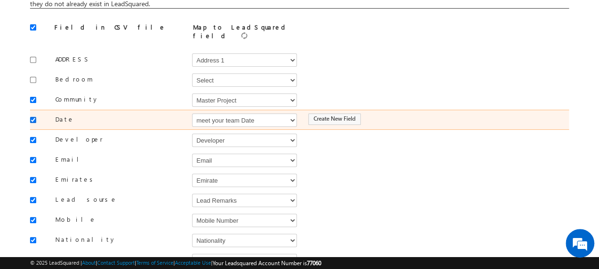
click at [32, 117] on input "checkbox" at bounding box center [33, 120] width 6 height 6
checkbox input "false"
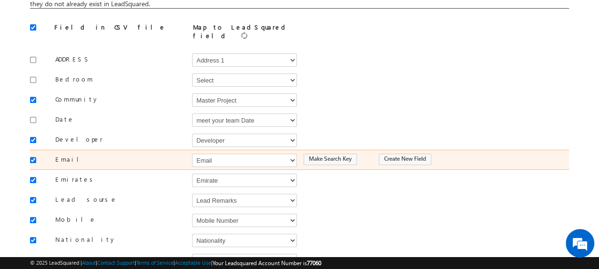
click at [33, 157] on input "checkbox" at bounding box center [33, 160] width 6 height 6
checkbox input "false"
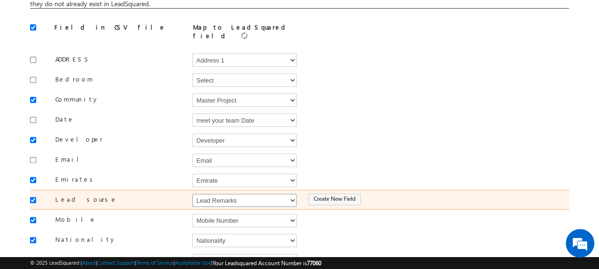
click at [214, 196] on select "Select Select Address 1 Address 2 Budget Building Name Buyer Persona Campaign N…" at bounding box center [244, 199] width 105 height 13
select select "Source"
click at [192, 193] on select "Select Select Address 1 Address 2 Budget Building Name Buyer Persona Campaign N…" at bounding box center [244, 199] width 105 height 13
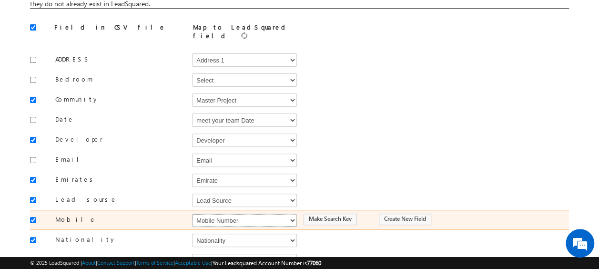
click at [220, 214] on select "Select Select Address 1 Address 2 Budget Building Name Buyer Persona Campaign N…" at bounding box center [244, 220] width 105 height 13
select select "Phone"
click at [192, 214] on select "Select Select Address 1 Address 2 Budget Building Name Buyer Persona Campaign N…" at bounding box center [244, 220] width 105 height 13
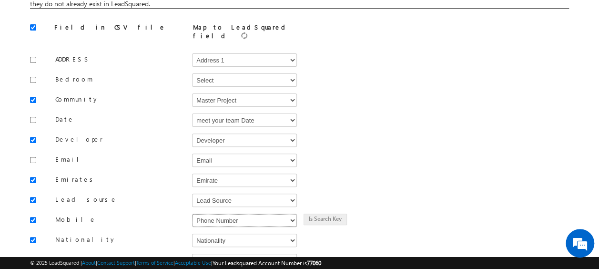
scroll to position [143, 0]
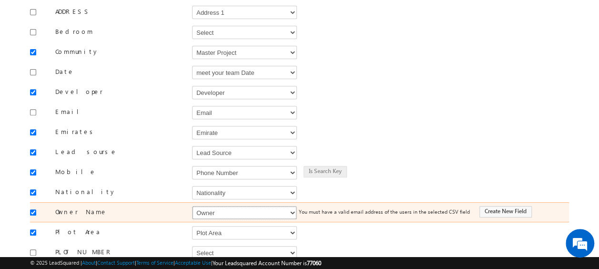
click at [215, 206] on select "Select Select Address 1 Address 2 Budget Building Name Buyer Persona Campaign N…" at bounding box center [244, 212] width 105 height 13
select select "FirstName"
click at [192, 206] on select "Select Select Address 1 Address 2 Budget Building Name Buyer Persona Campaign N…" at bounding box center [244, 212] width 105 height 13
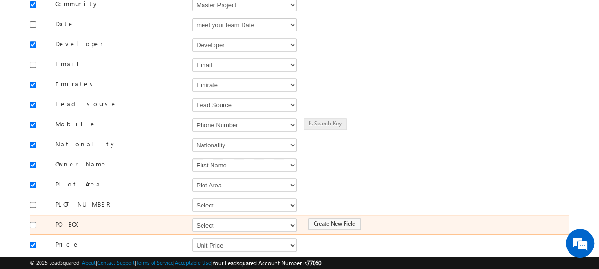
scroll to position [238, 0]
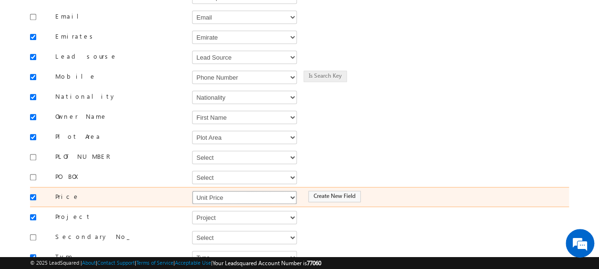
click at [214, 191] on select "Select Select Address 1 Address 2 Budget Building Name Buyer Persona Campaign N…" at bounding box center [244, 197] width 105 height 13
select select "mx_Unit_Number"
click at [192, 191] on select "Select Select Address 1 Address 2 Budget Building Name Buyer Persona Campaign N…" at bounding box center [244, 197] width 105 height 13
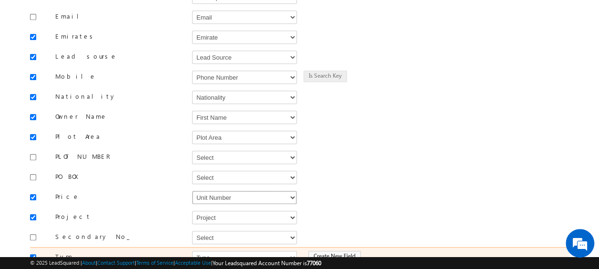
scroll to position [286, 0]
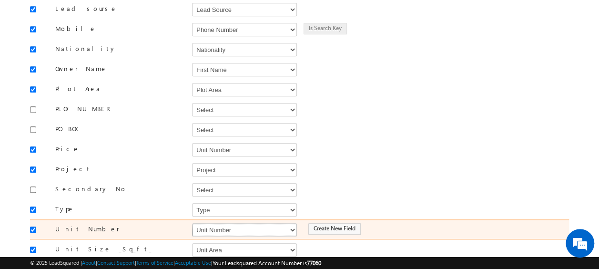
click at [228, 223] on select "Select Select Address 1 Address 2 Budget Building Name Buyer Persona Campaign N…" at bounding box center [244, 229] width 105 height 13
select select "mx_Unit_No"
click at [192, 223] on select "Select Select Address 1 Address 2 Budget Building Name Buyer Persona Campaign N…" at bounding box center [244, 229] width 105 height 13
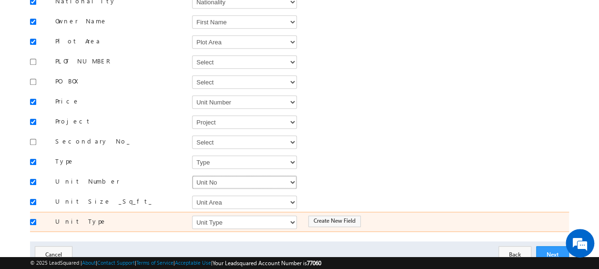
scroll to position [359, 0]
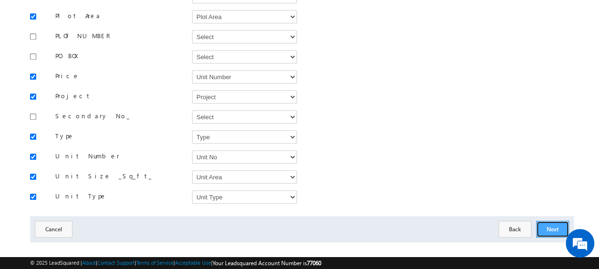
click at [558, 221] on button "Next" at bounding box center [552, 229] width 33 height 17
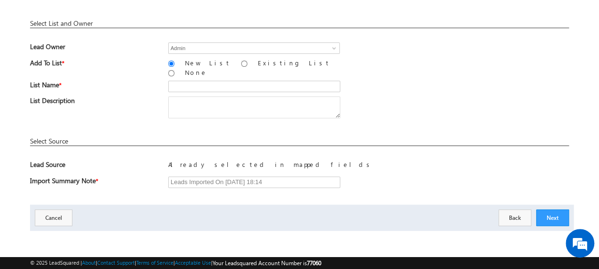
scroll to position [140, 0]
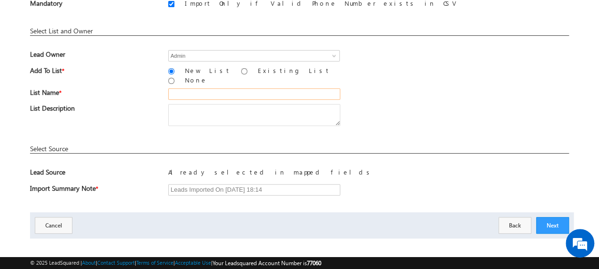
click at [183, 88] on input "text" at bounding box center [254, 93] width 172 height 11
type input "19_Aug_2025_MS_12_04"
click at [398, 95] on div "List Name * 19_Aug_2025_MS_12_04" at bounding box center [299, 96] width 539 height 16
click at [553, 217] on button "Next" at bounding box center [552, 225] width 33 height 17
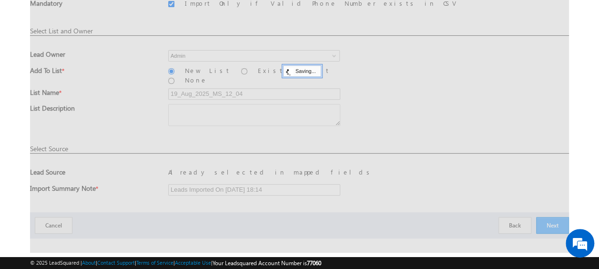
scroll to position [25, 0]
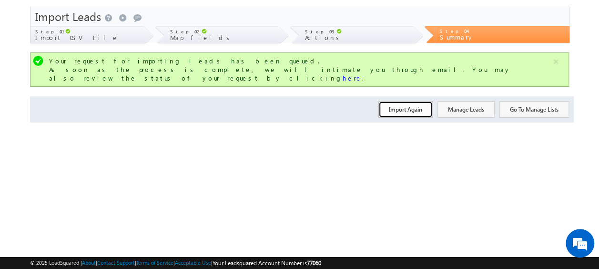
click at [410, 103] on button "Import Again" at bounding box center [405, 109] width 54 height 17
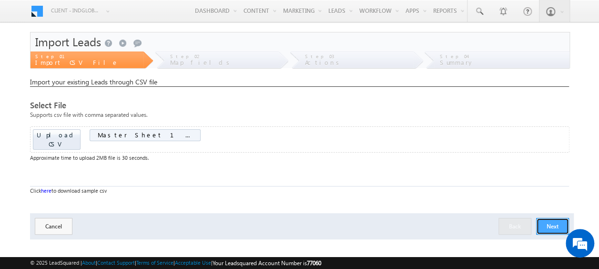
click at [554, 220] on button "Next" at bounding box center [552, 226] width 33 height 17
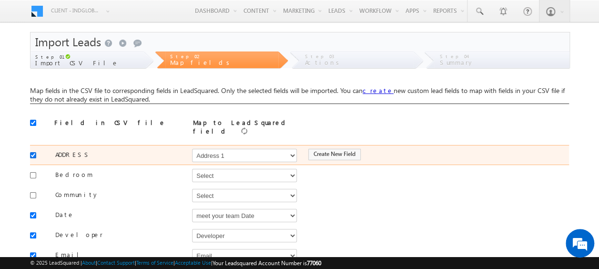
click at [31, 152] on input "checkbox" at bounding box center [33, 155] width 6 height 6
checkbox input "false"
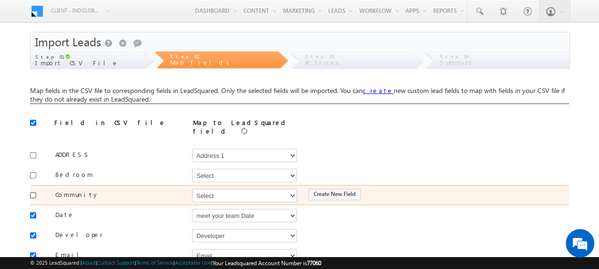
click at [33, 192] on input "checkbox" at bounding box center [33, 195] width 6 height 6
checkbox input "true"
click at [214, 191] on select "Select Select Address 1 Address 2 Budget Building Name Buyer Persona Campaign N…" at bounding box center [244, 195] width 105 height 13
select select "mx_Master_Project"
click at [192, 189] on select "Select Select Address 1 Address 2 Budget Building Name Buyer Persona Campaign N…" at bounding box center [244, 195] width 105 height 13
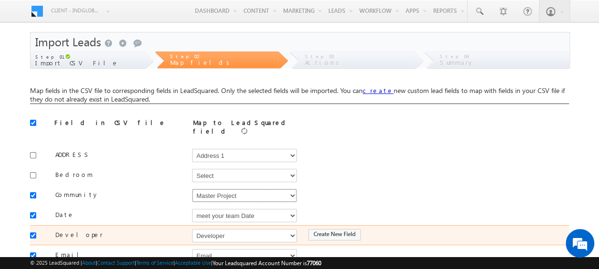
scroll to position [48, 0]
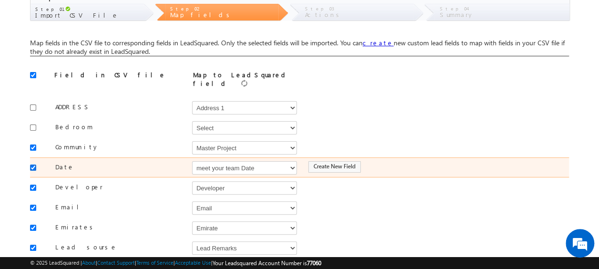
click at [31, 164] on input "checkbox" at bounding box center [33, 167] width 6 height 6
checkbox input "false"
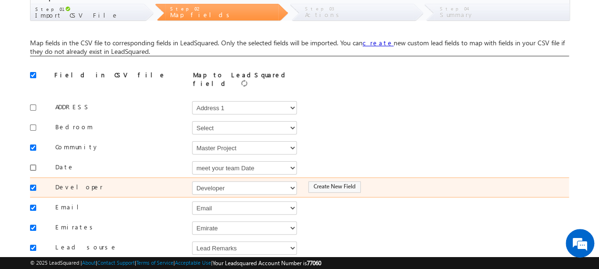
scroll to position [95, 0]
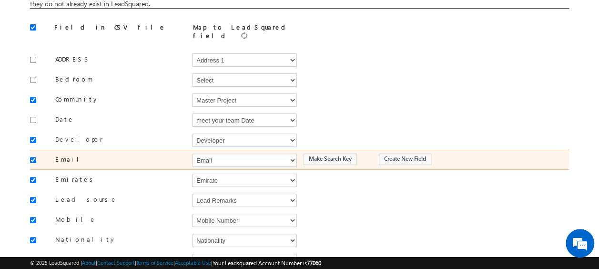
click at [32, 157] on input "checkbox" at bounding box center [33, 160] width 6 height 6
checkbox input "false"
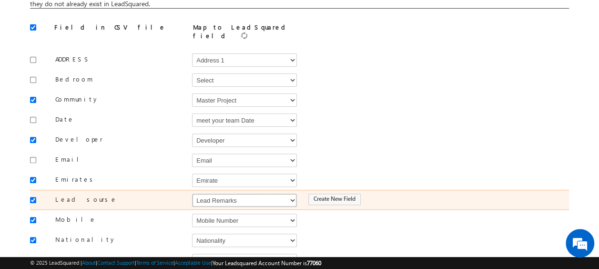
click at [216, 194] on select "Select Select Address 1 Address 2 Budget Building Name Buyer Persona Campaign N…" at bounding box center [244, 199] width 105 height 13
select select "Source"
click at [192, 193] on select "Select Select Address 1 Address 2 Budget Building Name Buyer Persona Campaign N…" at bounding box center [244, 199] width 105 height 13
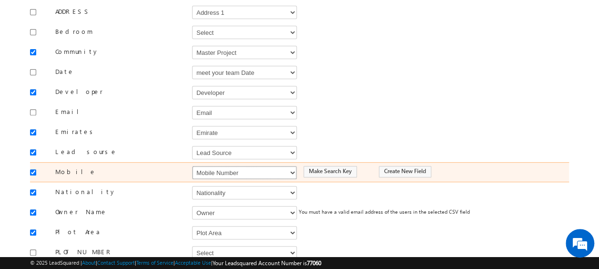
click at [224, 166] on select "Select Select Address 1 Address 2 Budget Building Name Buyer Persona Campaign N…" at bounding box center [244, 172] width 105 height 13
select select "Phone"
click at [192, 166] on select "Select Select Address 1 Address 2 Budget Building Name Buyer Persona Campaign N…" at bounding box center [244, 172] width 105 height 13
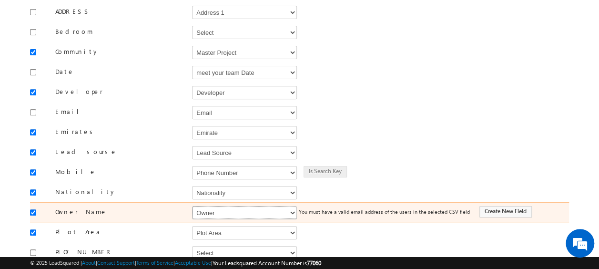
click at [217, 206] on select "Select Select Address 1 Address 2 Budget Building Name Buyer Persona Campaign N…" at bounding box center [244, 212] width 105 height 13
select select "FirstName"
click at [192, 206] on select "Select Select Address 1 Address 2 Budget Building Name Buyer Persona Campaign N…" at bounding box center [244, 212] width 105 height 13
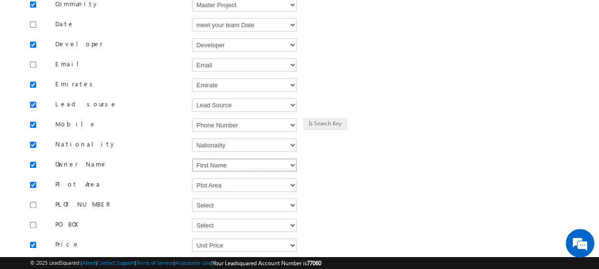
scroll to position [238, 0]
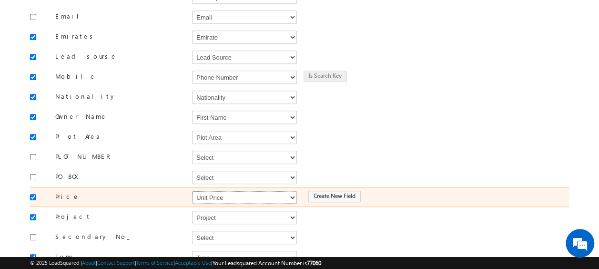
click at [232, 191] on select "Select Select Address 1 Address 2 Budget Building Name Buyer Persona Campaign N…" at bounding box center [244, 197] width 105 height 13
select select "mx_Unit_Number"
click at [192, 191] on select "Select Select Address 1 Address 2 Budget Building Name Buyer Persona Campaign N…" at bounding box center [244, 197] width 105 height 13
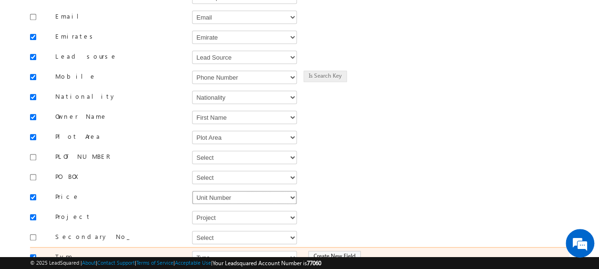
scroll to position [286, 0]
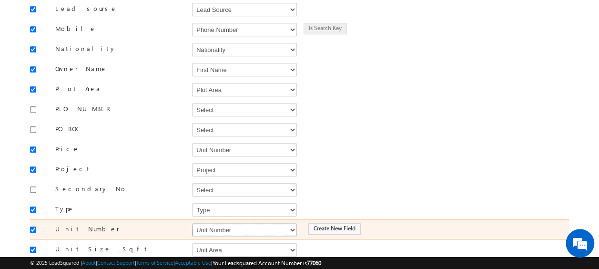
click at [204, 223] on select "Select Select Address 1 Address 2 Budget Building Name Buyer Persona Campaign N…" at bounding box center [244, 229] width 105 height 13
select select "mx_Unit_No"
click at [192, 223] on select "Select Select Address 1 Address 2 Budget Building Name Buyer Persona Campaign N…" at bounding box center [244, 229] width 105 height 13
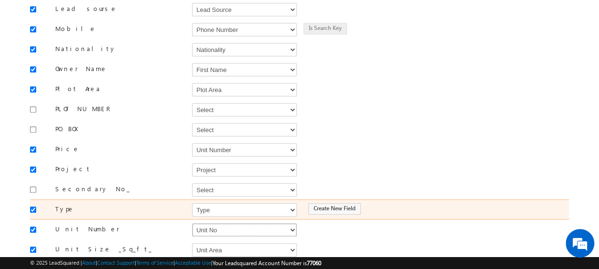
scroll to position [359, 0]
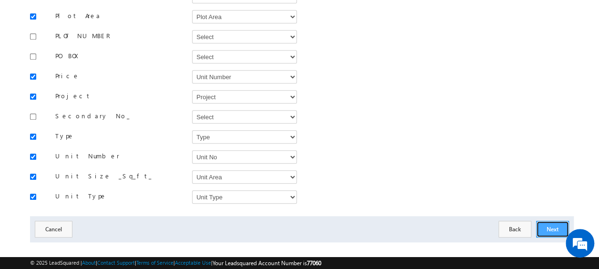
click at [548, 221] on button "Next" at bounding box center [552, 229] width 33 height 17
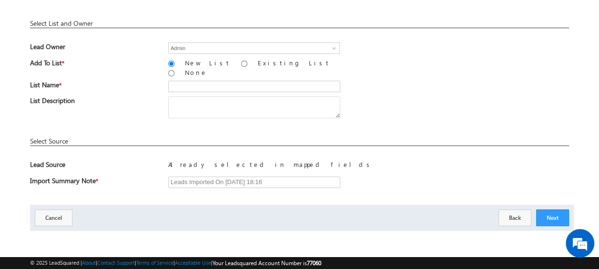
scroll to position [140, 0]
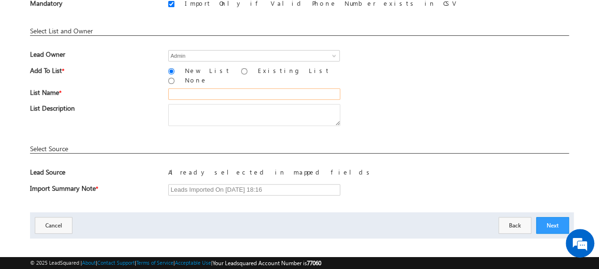
click at [189, 88] on input "text" at bounding box center [254, 93] width 172 height 11
type input "19_Aug_2025_MS_12_05"
click at [397, 92] on div "List Name * 19_Aug_2025_MS_12_05" at bounding box center [299, 96] width 539 height 16
click at [554, 222] on button "Next" at bounding box center [552, 225] width 33 height 17
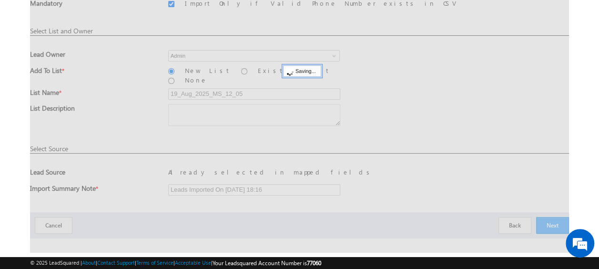
scroll to position [25, 0]
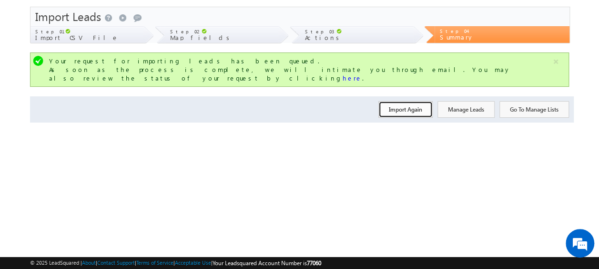
click at [401, 101] on button "Import Again" at bounding box center [405, 109] width 54 height 17
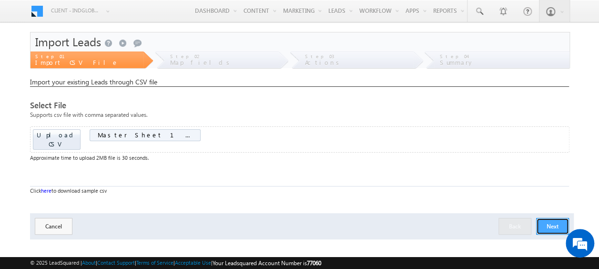
click at [559, 218] on button "Next" at bounding box center [552, 226] width 33 height 17
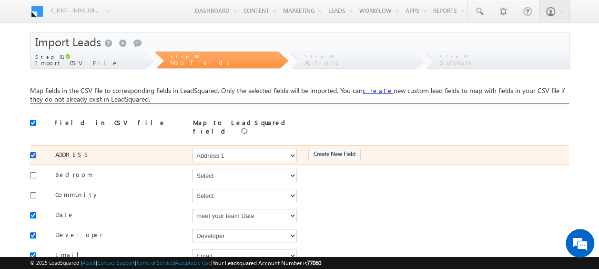
click at [31, 152] on input "checkbox" at bounding box center [33, 155] width 6 height 6
checkbox input "false"
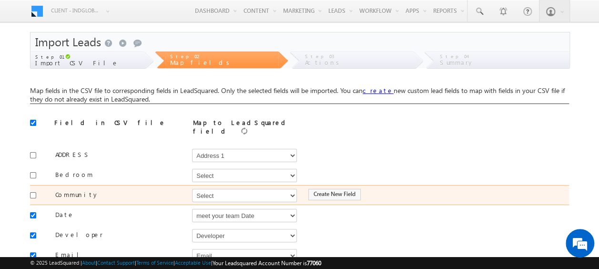
click at [33, 188] on div at bounding box center [35, 194] width 11 height 13
click at [33, 192] on input "checkbox" at bounding box center [33, 195] width 6 height 6
checkbox input "true"
click at [230, 191] on select "Select Select Address 1 Address 2 Budget Building Name Buyer Persona Campaign N…" at bounding box center [244, 195] width 105 height 13
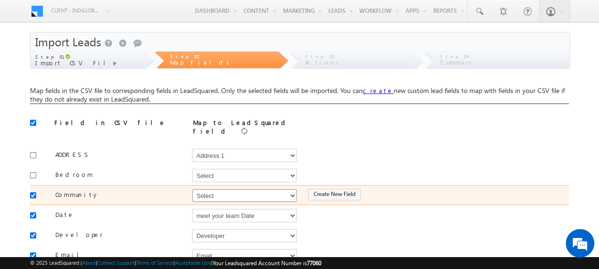
select select "mx_Master_Project"
click at [192, 189] on select "Select Select Address 1 Address 2 Budget Building Name Buyer Persona Campaign N…" at bounding box center [244, 195] width 105 height 13
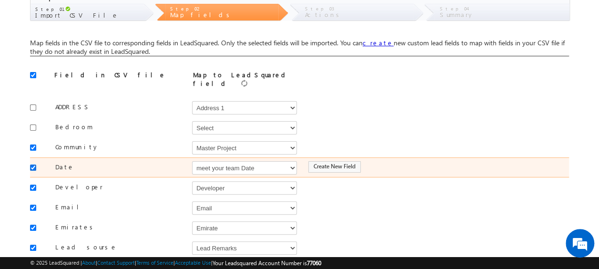
click at [30, 164] on input "checkbox" at bounding box center [33, 167] width 6 height 6
checkbox input "false"
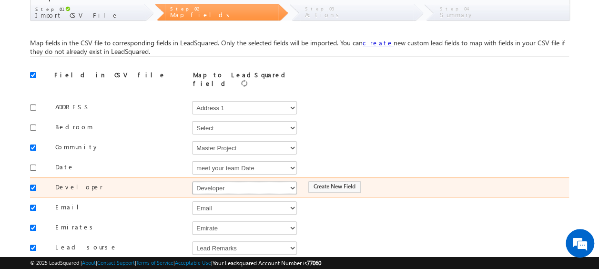
click at [214, 181] on select "Select Select Address 1 Address 2 Budget Building Name Buyer Persona Campaign N…" at bounding box center [244, 187] width 105 height 13
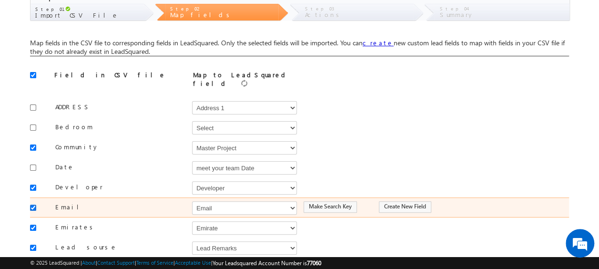
click at [32, 204] on input "checkbox" at bounding box center [33, 207] width 6 height 6
checkbox input "false"
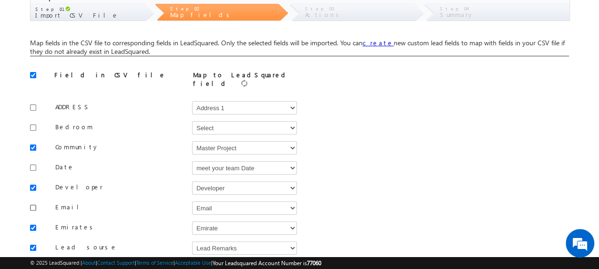
scroll to position [95, 0]
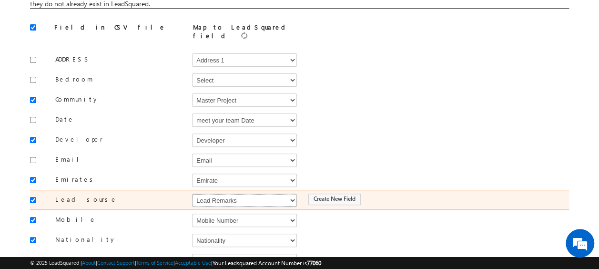
click at [219, 193] on select "Select Select Address 1 Address 2 Budget Building Name Buyer Persona Campaign N…" at bounding box center [244, 199] width 105 height 13
select select "Source"
click at [192, 193] on select "Select Select Address 1 Address 2 Budget Building Name Buyer Persona Campaign N…" at bounding box center [244, 199] width 105 height 13
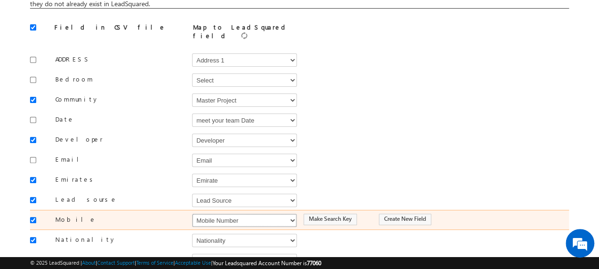
click at [213, 214] on select "Select Select Address 1 Address 2 Budget Building Name Buyer Persona Campaign N…" at bounding box center [244, 220] width 105 height 13
select select "Phone"
click at [192, 214] on select "Select Select Address 1 Address 2 Budget Building Name Buyer Persona Campaign N…" at bounding box center [244, 220] width 105 height 13
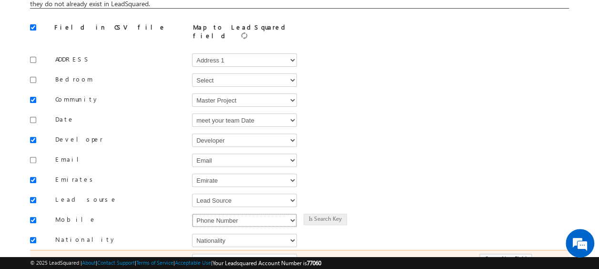
scroll to position [143, 0]
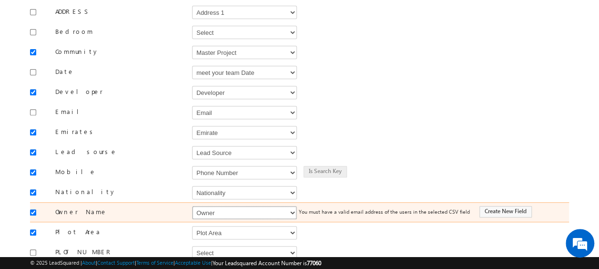
click at [214, 207] on select "Select Select Address 1 Address 2 Budget Building Name Buyer Persona Campaign N…" at bounding box center [244, 212] width 105 height 13
select select "FirstName"
click at [192, 206] on select "Select Select Address 1 Address 2 Budget Building Name Buyer Persona Campaign N…" at bounding box center [244, 212] width 105 height 13
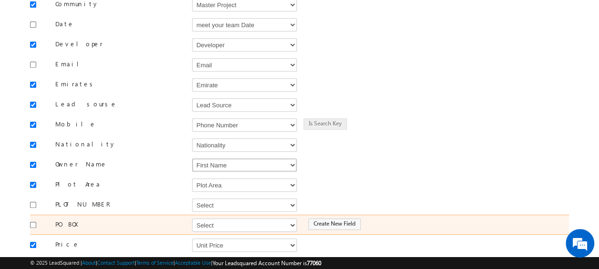
scroll to position [238, 0]
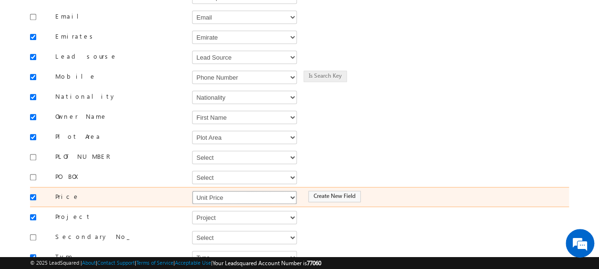
click at [241, 191] on select "Select Select Address 1 Address 2 Budget Building Name Buyer Persona Campaign N…" at bounding box center [244, 197] width 105 height 13
select select "mx_Unit_Number"
click at [192, 191] on select "Select Select Address 1 Address 2 Budget Building Name Buyer Persona Campaign N…" at bounding box center [244, 197] width 105 height 13
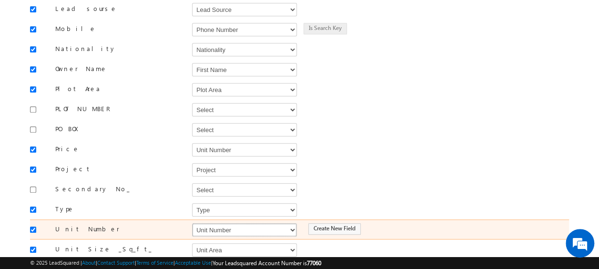
click at [201, 223] on select "Select Select Address 1 Address 2 Budget Building Name Buyer Persona Campaign N…" at bounding box center [244, 229] width 105 height 13
select select "mx_Unit_No"
click at [192, 223] on select "Select Select Address 1 Address 2 Budget Building Name Buyer Persona Campaign N…" at bounding box center [244, 229] width 105 height 13
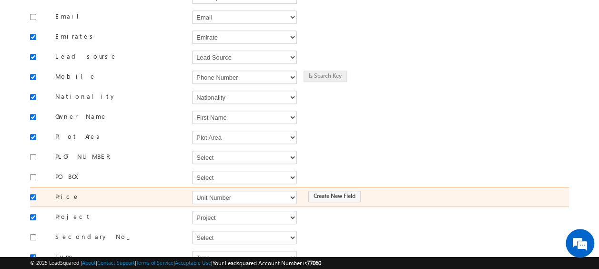
scroll to position [359, 0]
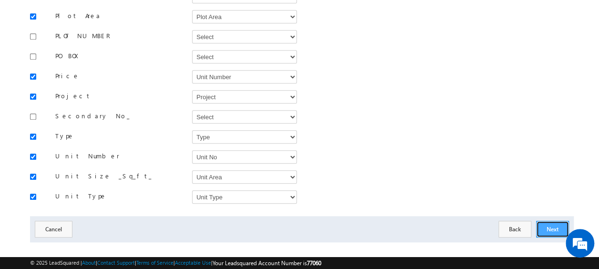
click at [565, 221] on button "Next" at bounding box center [552, 229] width 33 height 17
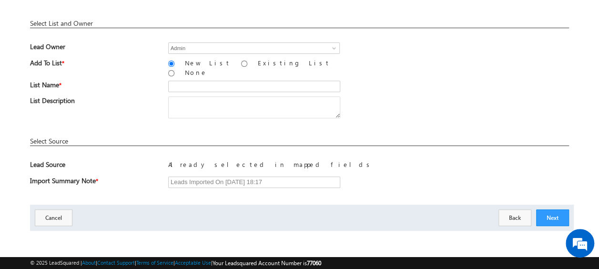
scroll to position [140, 0]
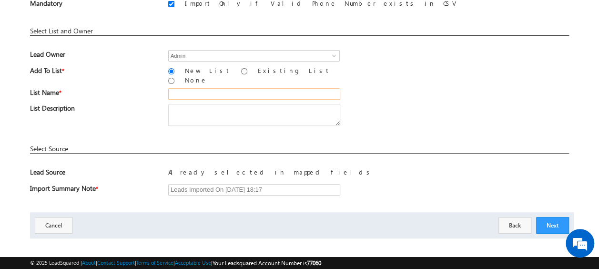
click at [195, 88] on input "text" at bounding box center [254, 93] width 172 height 11
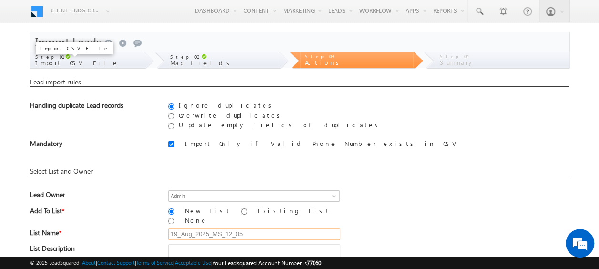
type input "19_Aug_2025_MS_12_05"
click at [71, 60] on span "Import CSV File" at bounding box center [76, 63] width 83 height 8
click at [65, 54] on span at bounding box center [67, 56] width 5 height 5
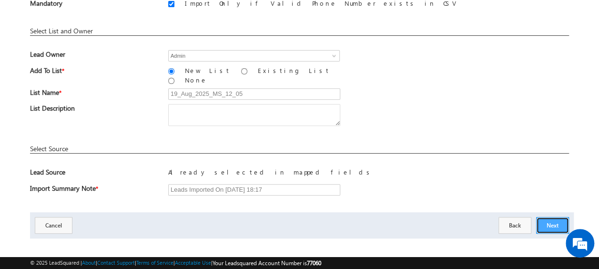
click at [556, 217] on button "Next" at bounding box center [552, 225] width 33 height 17
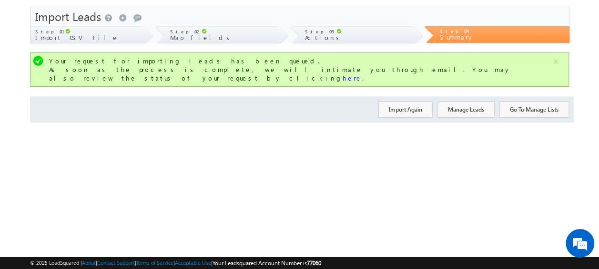
scroll to position [25, 0]
click at [416, 101] on button "Import Again" at bounding box center [405, 109] width 54 height 17
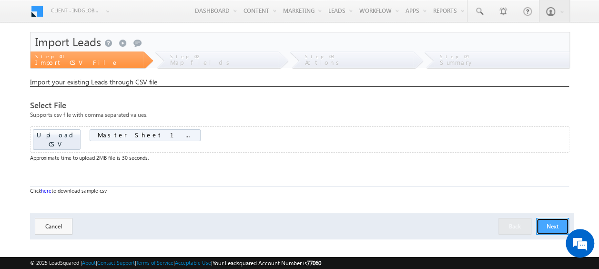
click at [559, 218] on button "Next" at bounding box center [552, 226] width 33 height 17
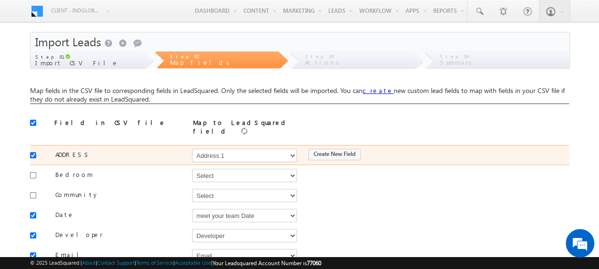
click at [31, 152] on input "checkbox" at bounding box center [33, 155] width 6 height 6
checkbox input "false"
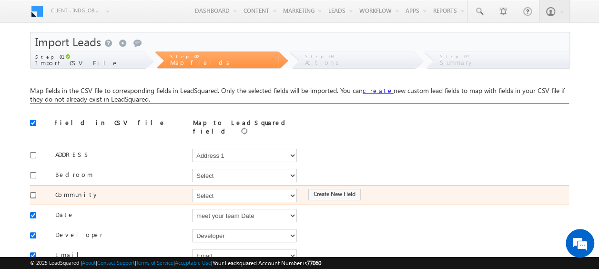
click at [34, 192] on input "checkbox" at bounding box center [33, 195] width 6 height 6
checkbox input "true"
click at [204, 189] on select "Select Select Address 1 Address 2 Budget Building Name Buyer Persona Campaign N…" at bounding box center [244, 195] width 105 height 13
select select "mx_Master_Project"
click at [192, 189] on select "Select Select Address 1 Address 2 Budget Building Name Buyer Persona Campaign N…" at bounding box center [244, 195] width 105 height 13
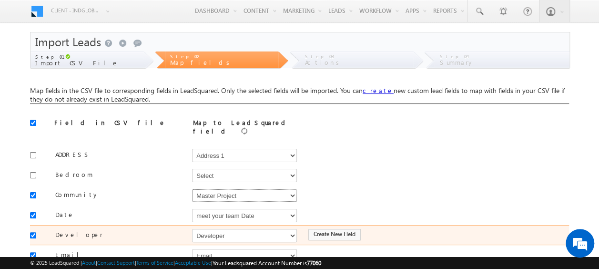
scroll to position [48, 0]
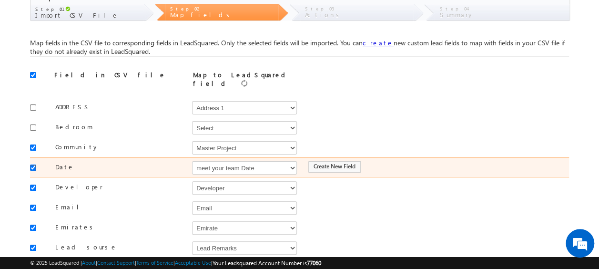
click at [33, 164] on input "checkbox" at bounding box center [33, 167] width 6 height 6
checkbox input "false"
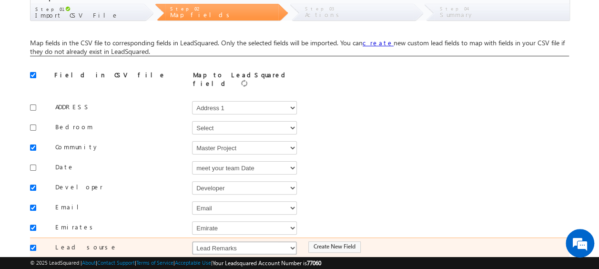
click at [219, 244] on select "Select Select Address 1 Address 2 Budget Building Name Buyer Persona Campaign N…" at bounding box center [244, 247] width 105 height 13
select select "Source"
click at [192, 241] on select "Select Select Address 1 Address 2 Budget Building Name Buyer Persona Campaign N…" at bounding box center [244, 247] width 105 height 13
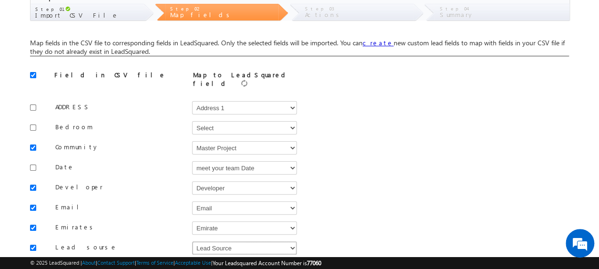
scroll to position [143, 0]
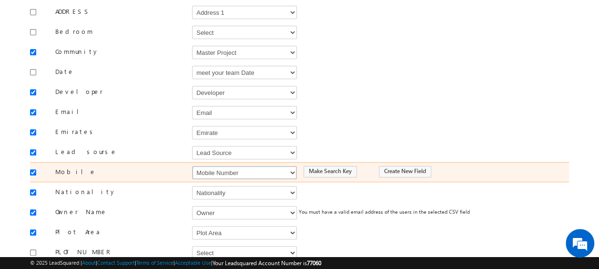
click at [209, 166] on select "Select Select Address 1 Address 2 Budget Building Name Buyer Persona Campaign N…" at bounding box center [244, 172] width 105 height 13
select select "Phone"
click at [192, 166] on select "Select Select Address 1 Address 2 Budget Building Name Buyer Persona Campaign N…" at bounding box center [244, 172] width 105 height 13
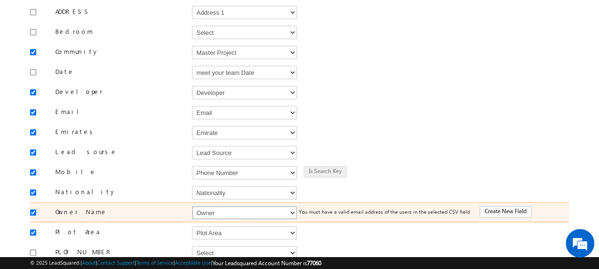
click at [208, 206] on select "Select Select Address 1 Address 2 Budget Building Name Buyer Persona Campaign N…" at bounding box center [244, 212] width 105 height 13
select select "FirstName"
click at [192, 206] on select "Select Select Address 1 Address 2 Budget Building Name Buyer Persona Campaign N…" at bounding box center [244, 212] width 105 height 13
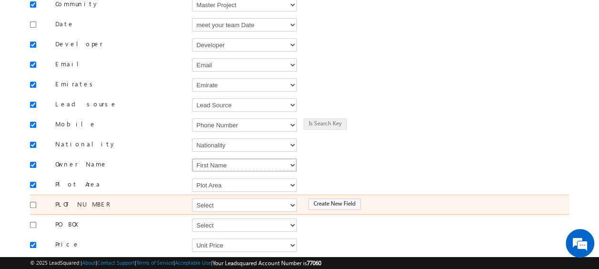
scroll to position [238, 0]
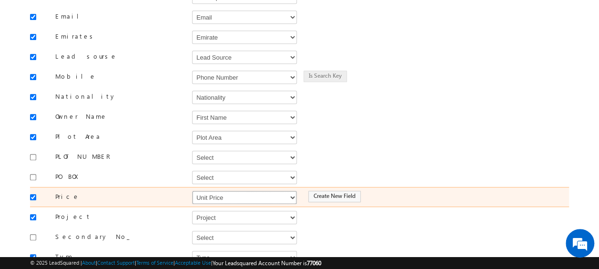
click at [202, 191] on select "Select Select Address 1 Address 2 Budget Building Name Buyer Persona Campaign N…" at bounding box center [244, 197] width 105 height 13
select select "mx_Unit_Number"
click at [192, 191] on select "Select Select Address 1 Address 2 Budget Building Name Buyer Persona Campaign N…" at bounding box center [244, 197] width 105 height 13
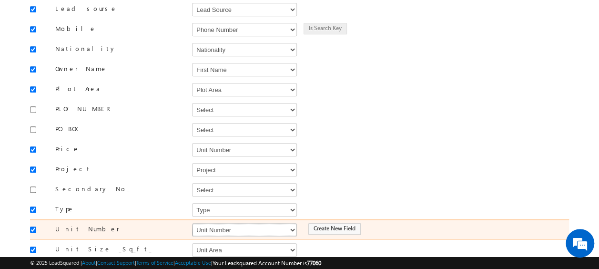
click at [227, 223] on select "Select Select Address 1 Address 2 Budget Building Name Buyer Persona Campaign N…" at bounding box center [244, 229] width 105 height 13
select select "mx_Unit_No"
click at [192, 223] on select "Select Select Address 1 Address 2 Budget Building Name Buyer Persona Campaign N…" at bounding box center [244, 229] width 105 height 13
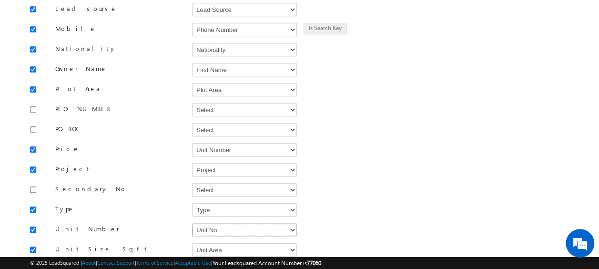
scroll to position [334, 0]
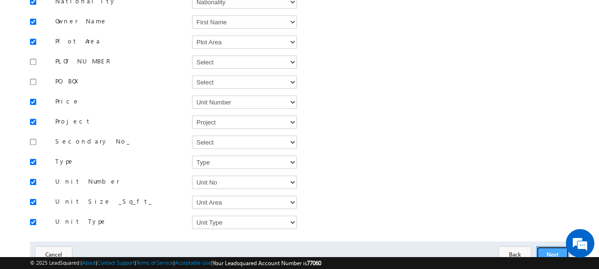
click at [546, 246] on button "Next" at bounding box center [552, 254] width 33 height 17
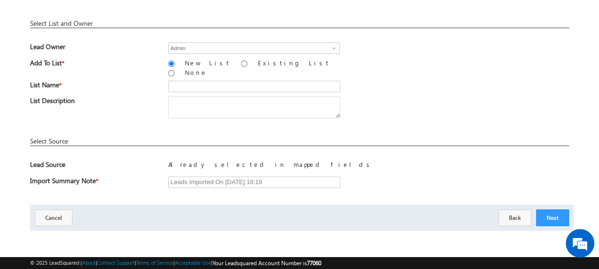
scroll to position [140, 0]
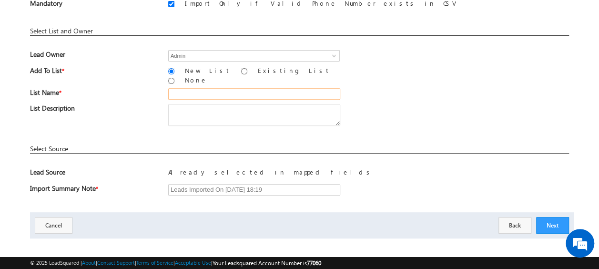
click at [198, 88] on input "text" at bounding box center [254, 93] width 172 height 11
type input "19_Aug_2025_MS_12_06"
click at [555, 217] on button "Next" at bounding box center [552, 225] width 33 height 17
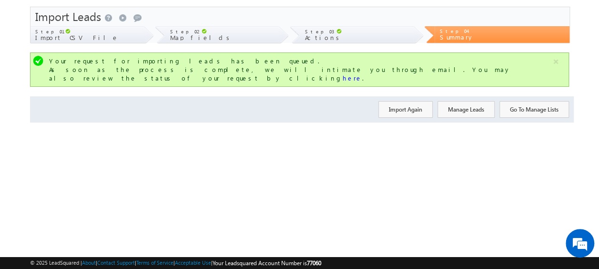
scroll to position [0, 0]
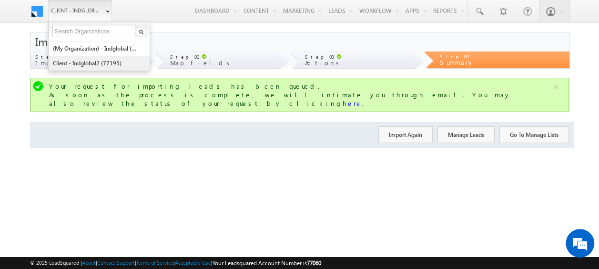
click at [92, 63] on link "Client - indglobal2 (77195)" at bounding box center [95, 63] width 87 height 15
